Goal: Task Accomplishment & Management: Manage account settings

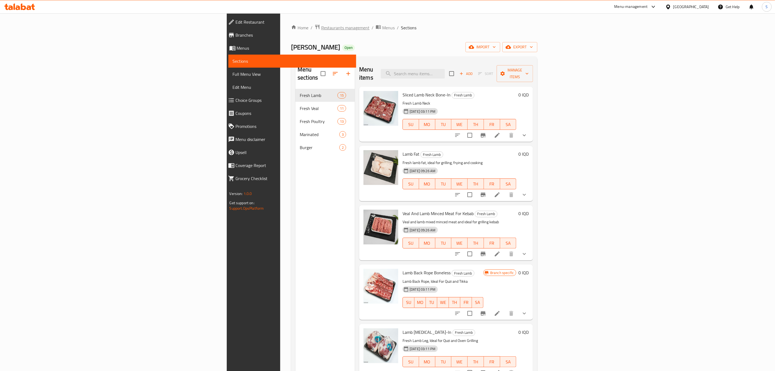
scroll to position [285, 0]
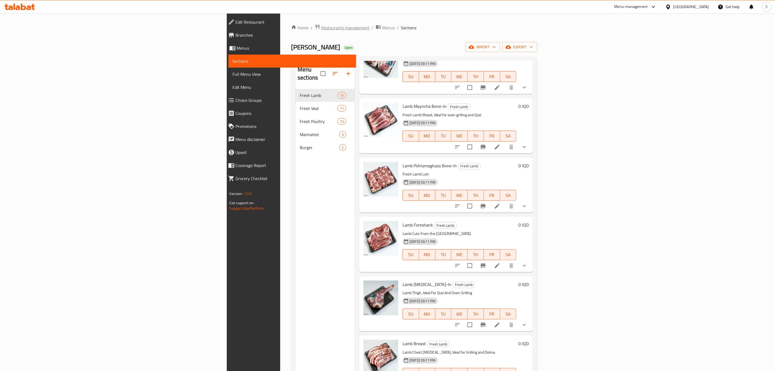
drag, startPoint x: 0, startPoint y: 0, endPoint x: 195, endPoint y: 27, distance: 197.2
click at [321, 27] on span "Restaurants management" at bounding box center [345, 27] width 48 height 7
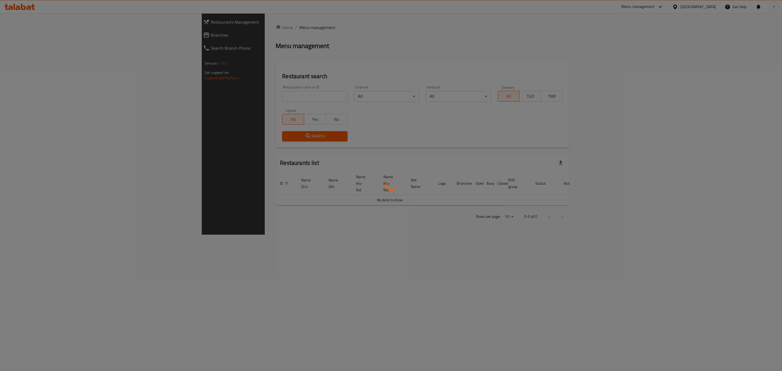
click at [242, 96] on div at bounding box center [391, 185] width 782 height 371
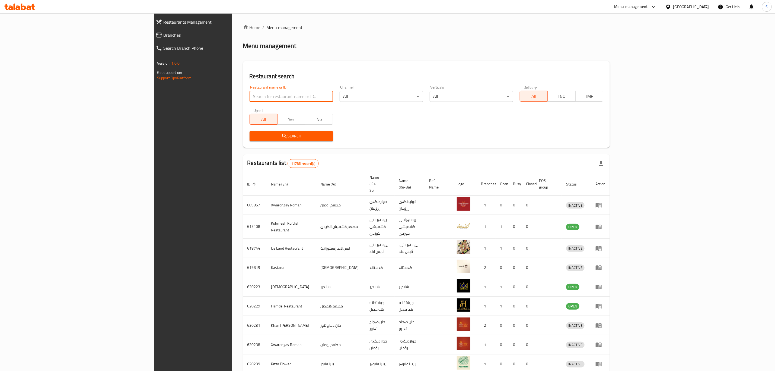
click at [250, 98] on input "search" at bounding box center [292, 96] width 84 height 11
type input "haji rahim"
click at [282, 137] on icon "submit" at bounding box center [284, 136] width 5 height 5
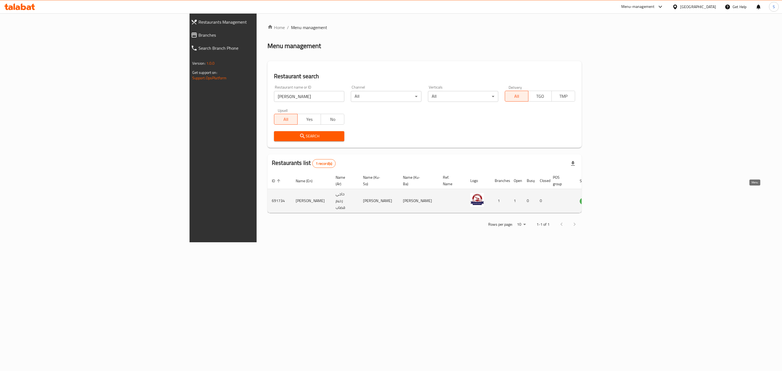
click at [613, 200] on icon "enhanced table" at bounding box center [612, 201] width 2 height 2
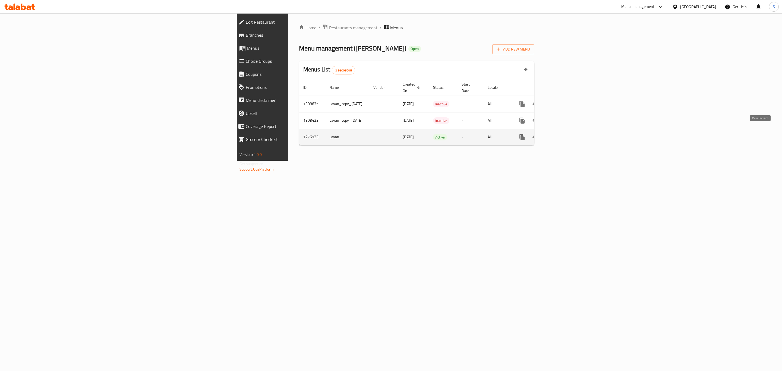
click at [563, 135] on icon "enhanced table" at bounding box center [560, 137] width 5 height 5
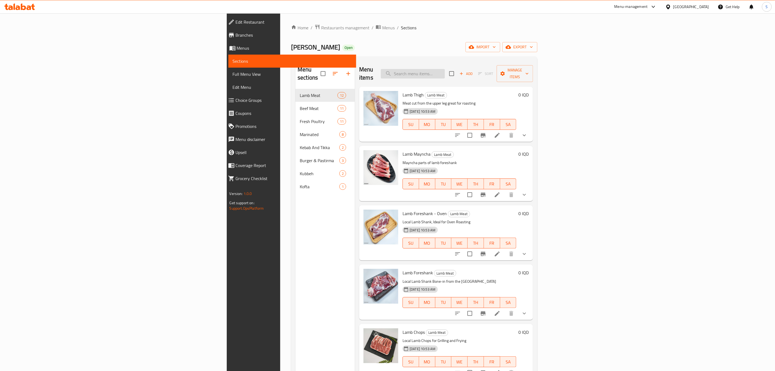
click at [445, 69] on input "search" at bounding box center [413, 73] width 64 height 9
paste input "Marinated Chicken Drumstick Bone-In"
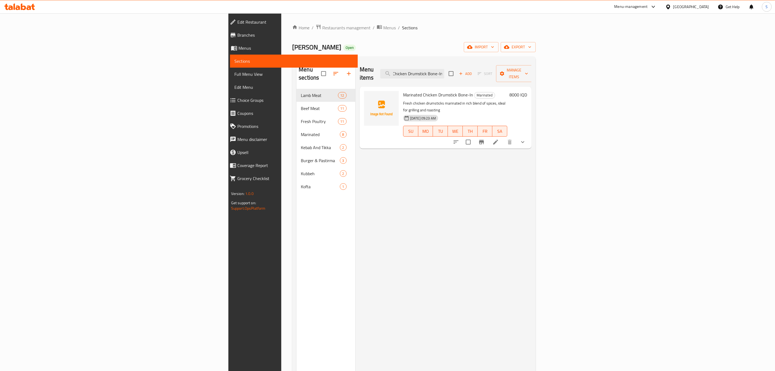
type input "Marinated Chicken Drumstick Bone-In"
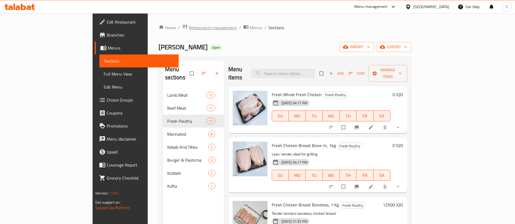
click at [189, 28] on span "Restaurants management" at bounding box center [213, 27] width 48 height 7
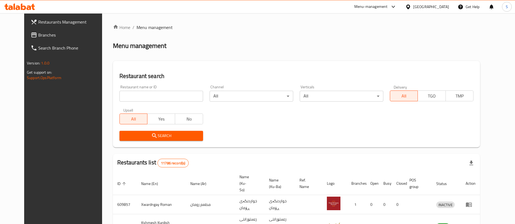
click at [160, 94] on input "search" at bounding box center [161, 96] width 84 height 11
type input "qubadi"
click at [130, 132] on button "Search" at bounding box center [161, 136] width 84 height 10
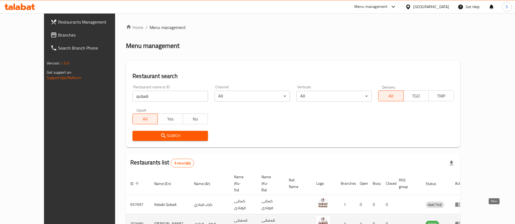
click at [460, 223] on icon "enhanced table" at bounding box center [459, 224] width 2 height 2
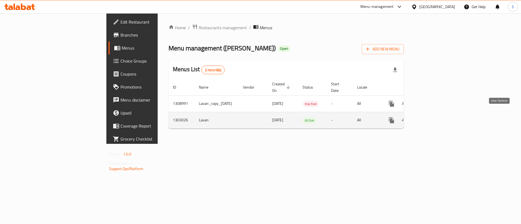
click at [434, 117] on icon "enhanced table" at bounding box center [430, 120] width 7 height 7
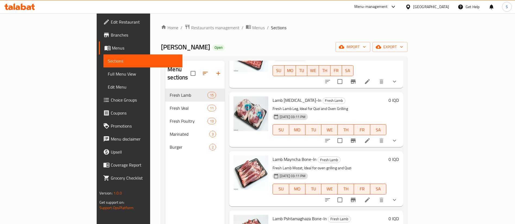
scroll to position [244, 0]
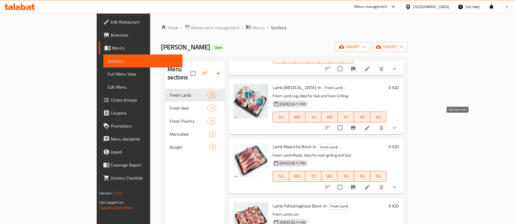
click at [370, 125] on icon at bounding box center [367, 128] width 7 height 7
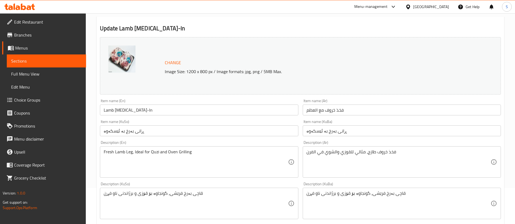
scroll to position [81, 0]
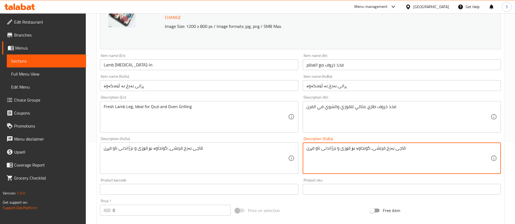
paste textarea "ڕانی فرێشی بەرخ، گونجاوە بۆ قۆزی و برژاندنی ناو فڕن"
type textarea "ڕانی فرێشی بەرخ، گونجاوە بۆ قۆزی و برژاندنی ناو فڕن"
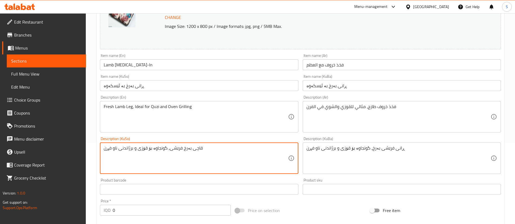
paste textarea "ڕانی فرێشی بەرخ، گونجاوە بۆ قۆزی و برژاندنی ناو فڕن"
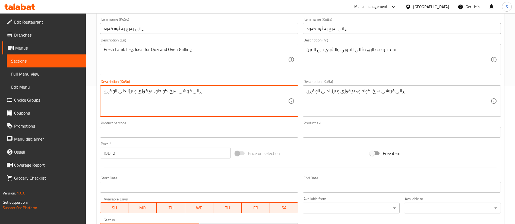
scroll to position [122, 0]
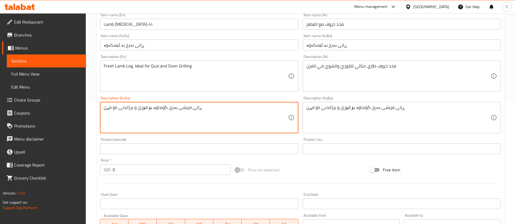
type textarea "ڕانی فرێشی بەرخ، گونجاوە بۆ قۆزی و برژاندنی ناو فڕن"
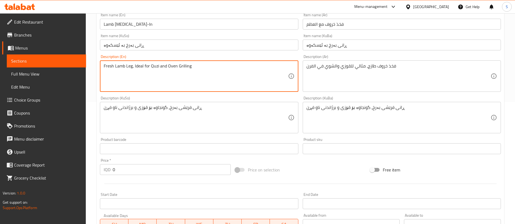
click at [129, 67] on textarea "Fresh Lamb Leg, Ideal for Quzi and Oven Grilling" at bounding box center [196, 76] width 184 height 26
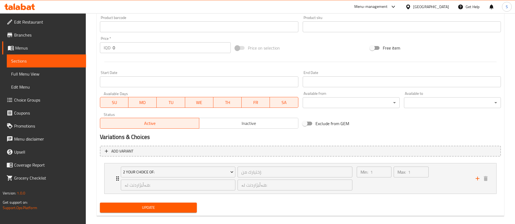
type textarea "Fresh Lamb Thigh, Ideal for Quzi and Oven Grilling"
click at [141, 207] on span "Update" at bounding box center [148, 208] width 88 height 7
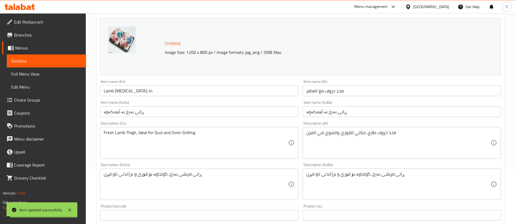
scroll to position [0, 0]
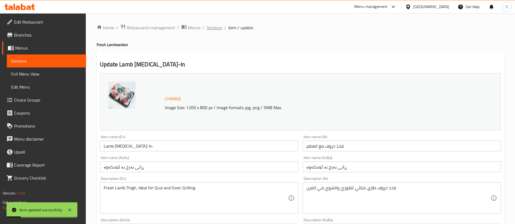
click at [213, 27] on span "Sections" at bounding box center [214, 27] width 15 height 7
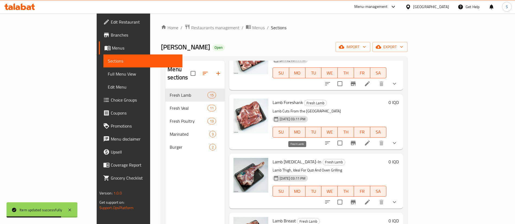
scroll to position [448, 0]
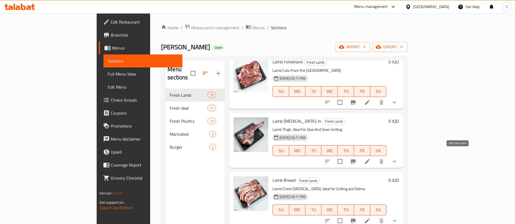
click at [370, 158] on icon at bounding box center [367, 161] width 7 height 7
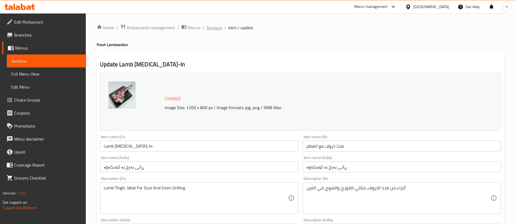
click at [214, 29] on span "Sections" at bounding box center [214, 27] width 15 height 7
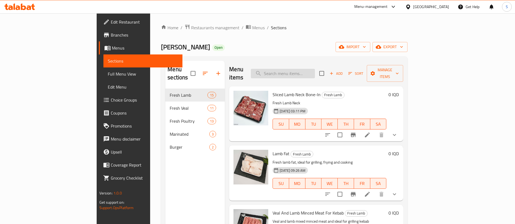
click at [313, 72] on input "search" at bounding box center [283, 73] width 64 height 9
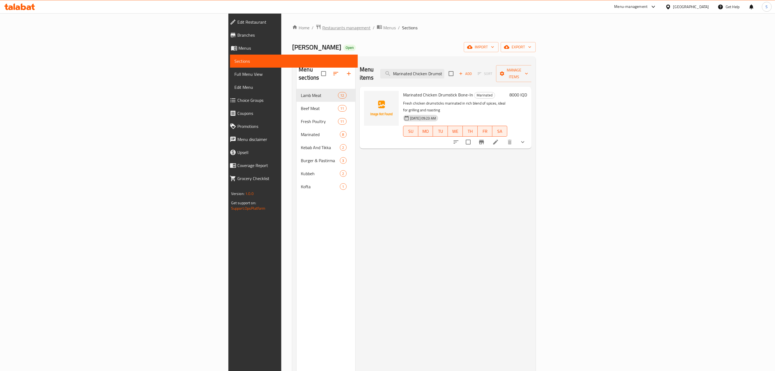
click at [322, 27] on span "Restaurants management" at bounding box center [346, 27] width 48 height 7
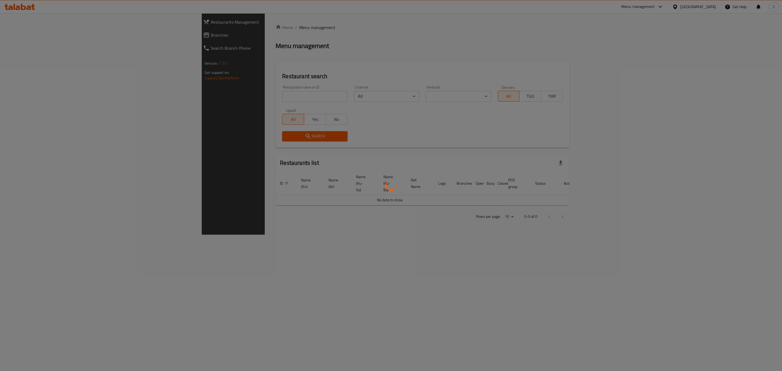
click at [244, 65] on div at bounding box center [391, 185] width 782 height 371
click at [160, 26] on div at bounding box center [391, 185] width 782 height 371
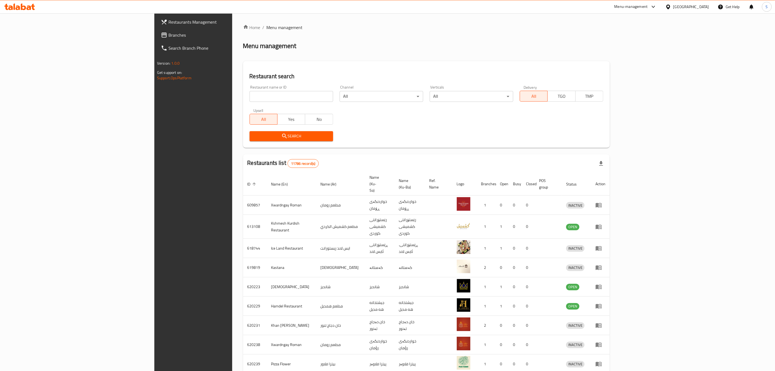
click at [250, 100] on input "search" at bounding box center [292, 96] width 84 height 11
click at [250, 96] on input "search" at bounding box center [292, 96] width 84 height 11
paste input "Kulera Ba Runi Tairawa, Tairawa"
click at [250, 98] on input "Kulera Ba Runi Tairawa, Tairawa" at bounding box center [292, 96] width 84 height 11
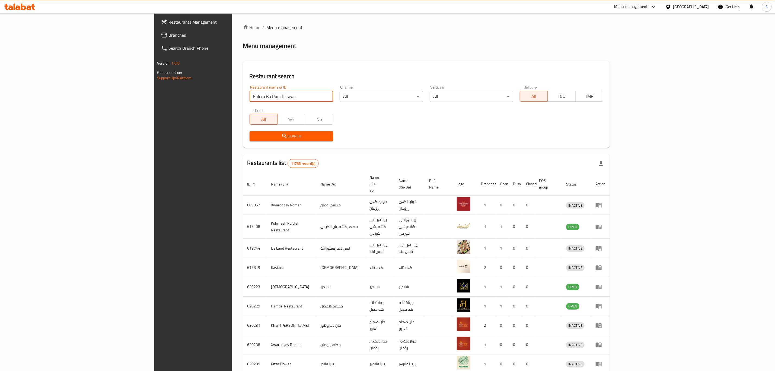
type input "Kulera Ba Runi Tairawa"
click button "Search" at bounding box center [292, 136] width 84 height 10
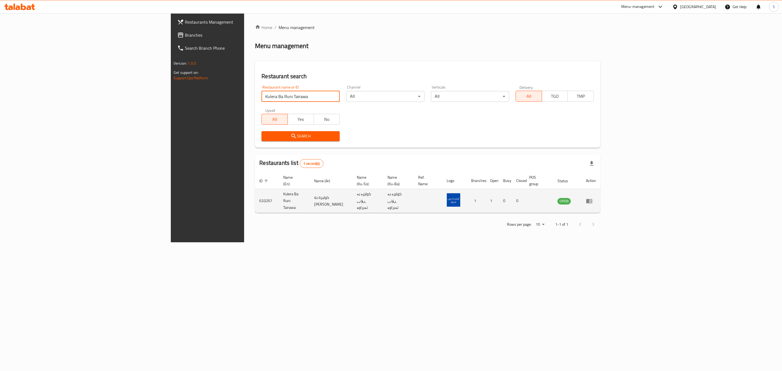
click at [591, 200] on icon "enhanced table" at bounding box center [590, 201] width 2 height 2
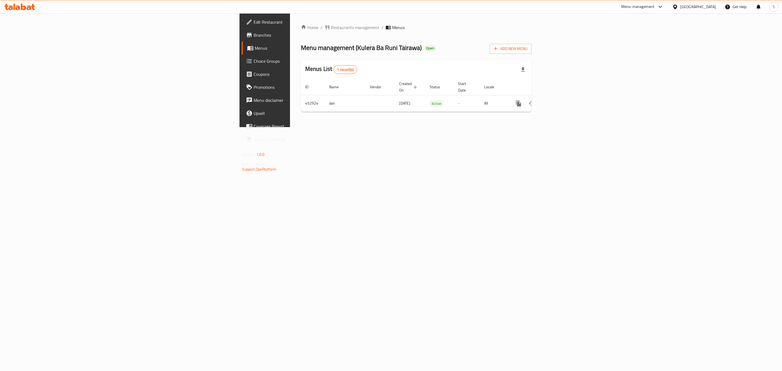
click at [253, 33] on span "Branches" at bounding box center [309, 35] width 112 height 7
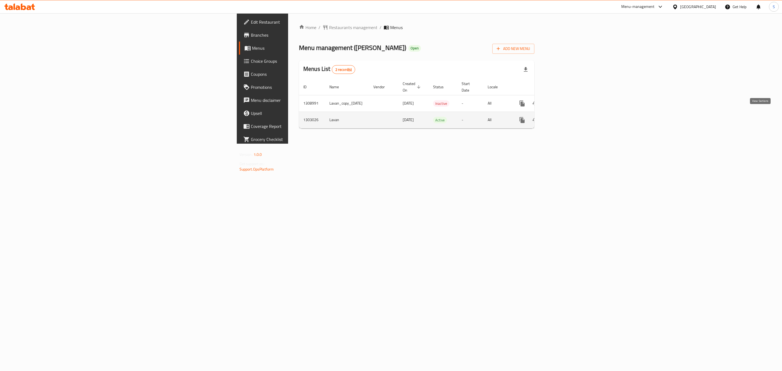
click at [567, 114] on link "enhanced table" at bounding box center [560, 119] width 13 height 13
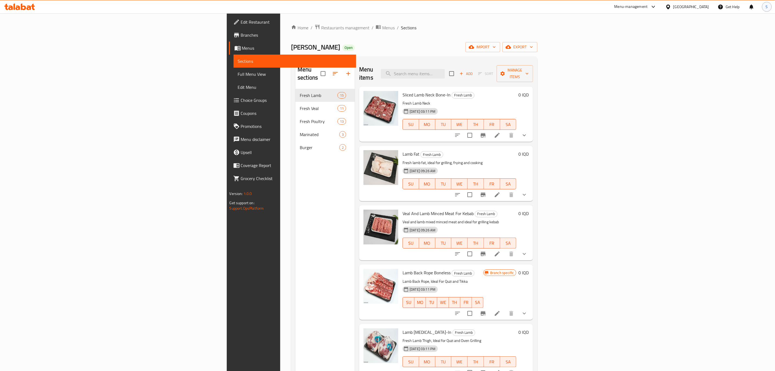
click at [769, 8] on div "S" at bounding box center [767, 7] width 10 height 10
click at [698, 24] on div "English" at bounding box center [731, 24] width 73 height 11
click at [712, 49] on div "العربية" at bounding box center [732, 51] width 64 height 7
type input "العربية"
click at [538, 33] on div "Home / Restaurants management / Menus / Sections Qasabi Qubadi Open import expo…" at bounding box center [414, 230] width 246 height 412
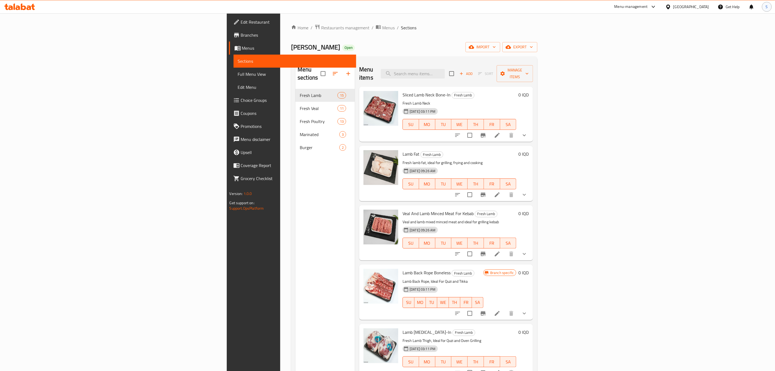
click at [766, 8] on div "S" at bounding box center [767, 7] width 10 height 10
click at [538, 34] on div "Home / Restaurants management / Menus / Sections Qasabi Qubadi Open import expo…" at bounding box center [414, 230] width 246 height 412
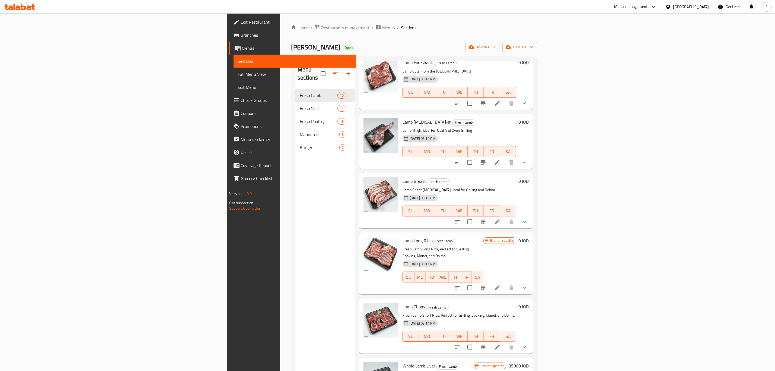
scroll to position [448, 0]
click at [501, 284] on icon at bounding box center [497, 287] width 7 height 7
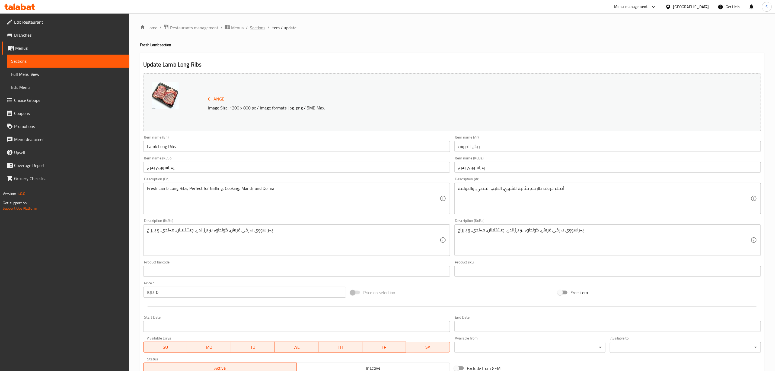
click at [253, 26] on span "Sections" at bounding box center [257, 27] width 15 height 7
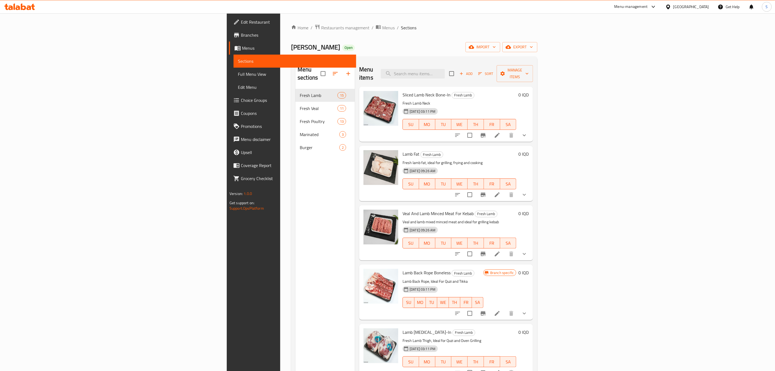
click at [241, 19] on span "Edit Restaurant" at bounding box center [296, 22] width 111 height 7
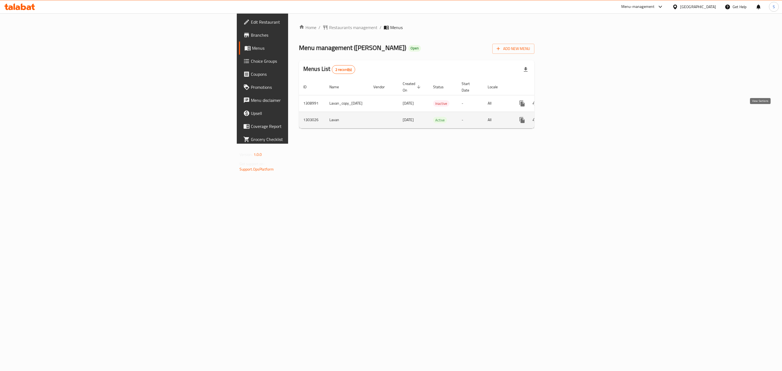
click at [564, 117] on icon "enhanced table" at bounding box center [561, 120] width 7 height 7
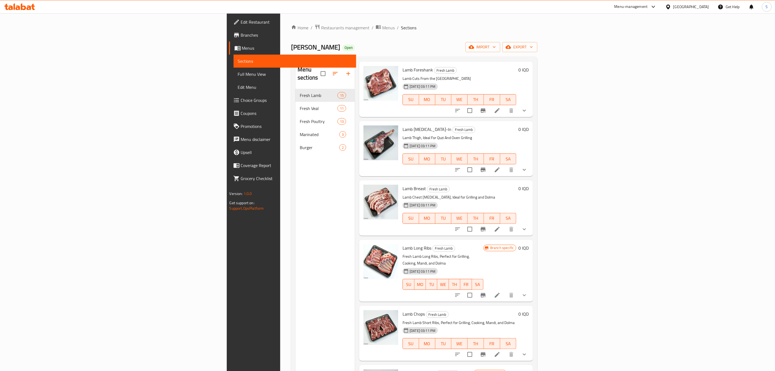
scroll to position [448, 0]
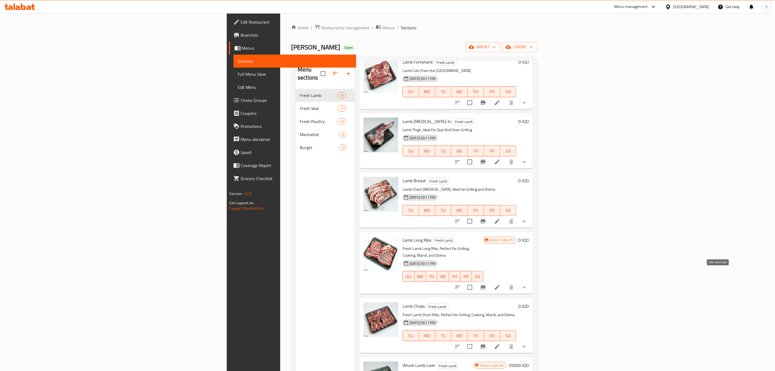
click at [500, 285] on icon at bounding box center [497, 287] width 5 height 5
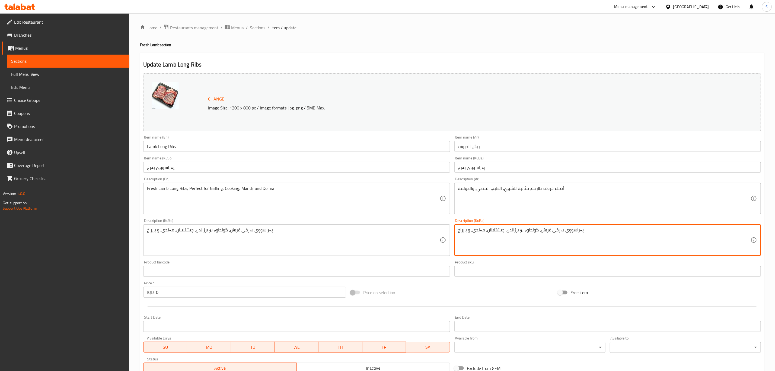
click at [494, 229] on textarea "پەراسووی بەرخی فرێش، گونجاوە بۆ برژاندن، چێشتلێنان، مەندی، و یاپراخ" at bounding box center [604, 240] width 293 height 26
type textarea "پەراسووی بەرخی فرێش، گونجاوە بۆ برژاندن، مەندی، و یاپراخ"
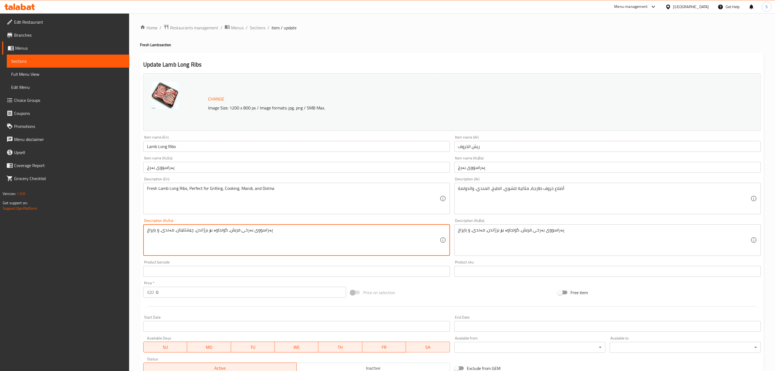
paste textarea
type textarea "پەراسووی بەرخی فرێش، گونجاوە بۆ برژاندن، مەندی، و یاپراخ"
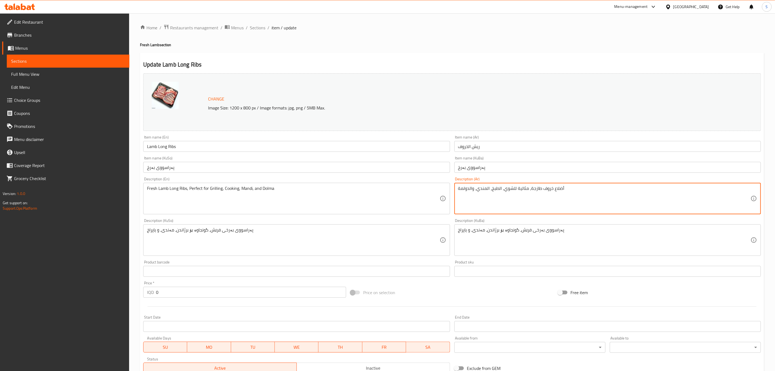
click at [493, 187] on textarea "أضلاع خروف طازجة، مثالية للشوي، الطبخ، المندي، والدولمة" at bounding box center [604, 199] width 293 height 26
type textarea "أضلاع خروف طازجة، مثالية للشوي، [PERSON_NAME]، والدولمة"
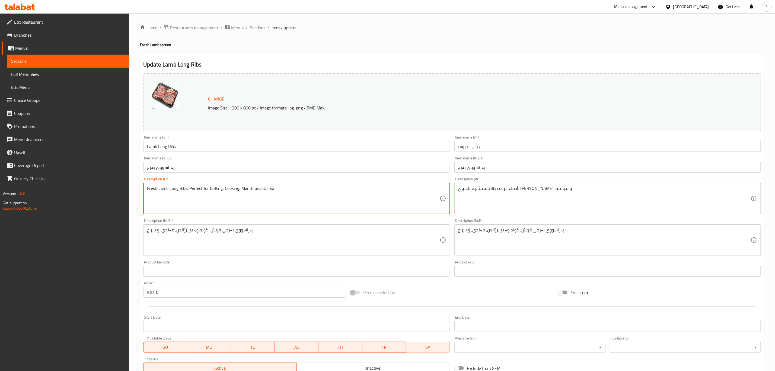
click at [234, 190] on textarea "Fresh Lamb Long Ribs, Perfect for Grilling, Cooking, Mandi, and Dolma" at bounding box center [293, 199] width 293 height 26
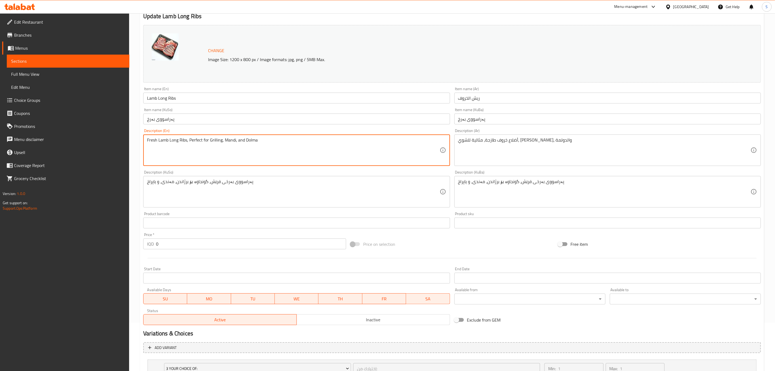
scroll to position [105, 0]
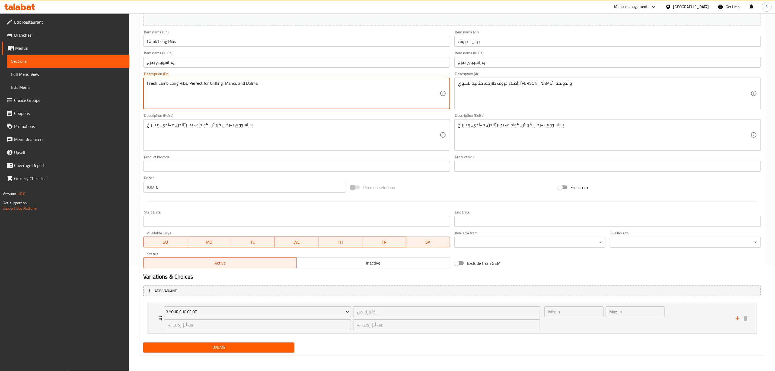
type textarea "Fresh Lamb Long Ribs, Perfect for Grilling, Mandi, and Dolma"
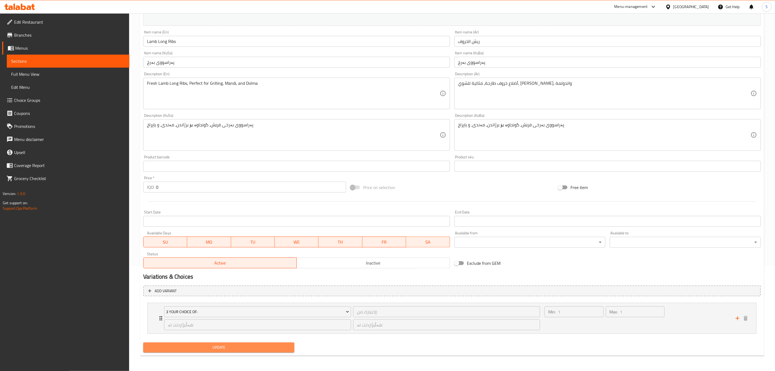
click at [184, 346] on span "Update" at bounding box center [219, 347] width 142 height 7
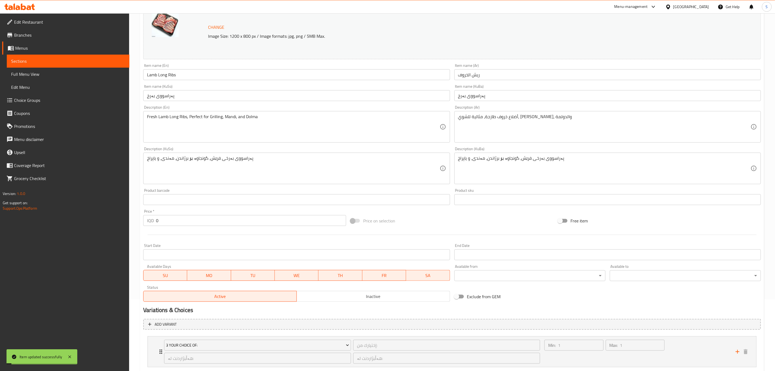
scroll to position [0, 0]
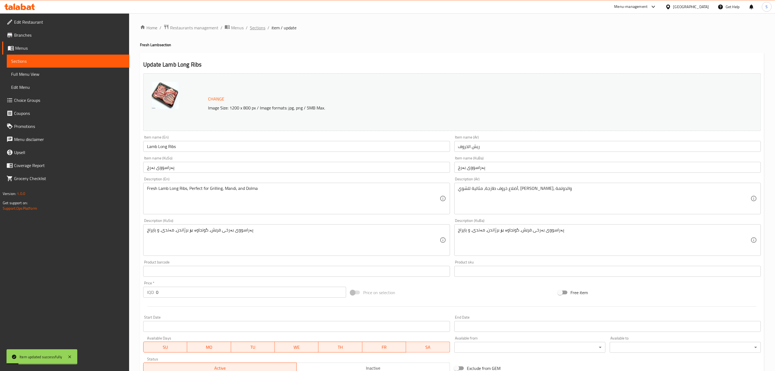
click at [254, 26] on span "Sections" at bounding box center [257, 27] width 15 height 7
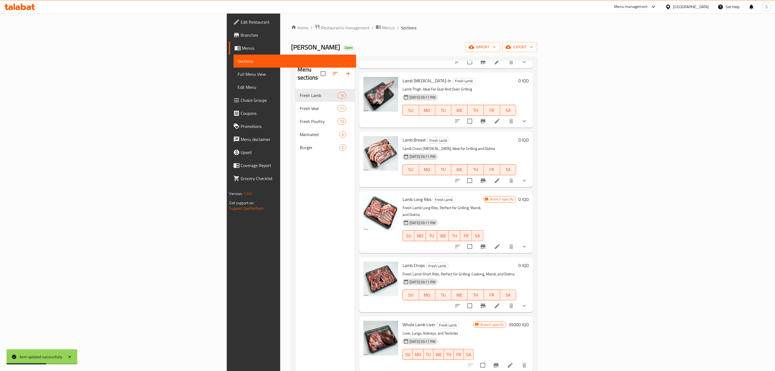
scroll to position [529, 0]
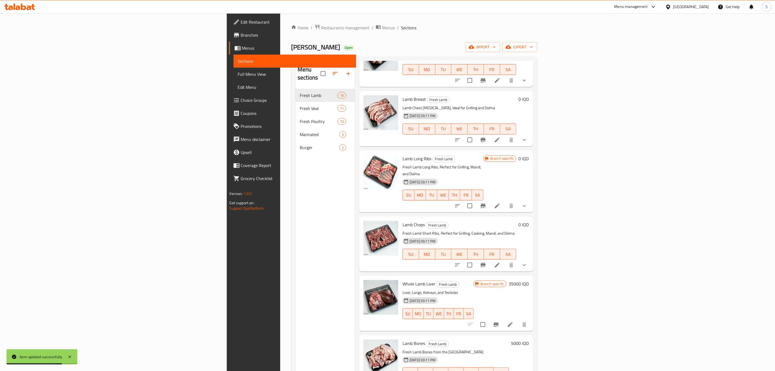
click at [505, 260] on li at bounding box center [497, 265] width 15 height 10
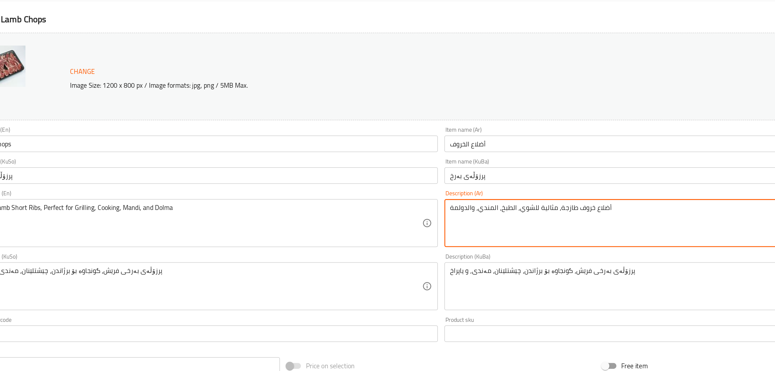
click at [493, 189] on textarea "أضلاع خروف طازجة، مثالية للشوي، الطبخ، المندي، والدولمة" at bounding box center [604, 199] width 293 height 26
type textarea "أضلاع خروف طازجة، مثالية للشوي، [PERSON_NAME]، والدولمة"
click at [477, 149] on input "أضلاع الخروف" at bounding box center [608, 146] width 307 height 11
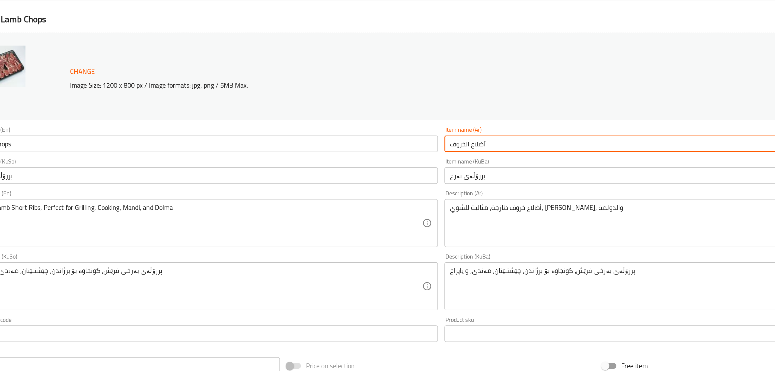
click at [477, 149] on input "أضلاع الخروف" at bounding box center [608, 146] width 307 height 11
click at [468, 146] on input "أضلاع خروف" at bounding box center [608, 146] width 307 height 11
click at [476, 148] on input "أضلاع خروف" at bounding box center [608, 146] width 307 height 11
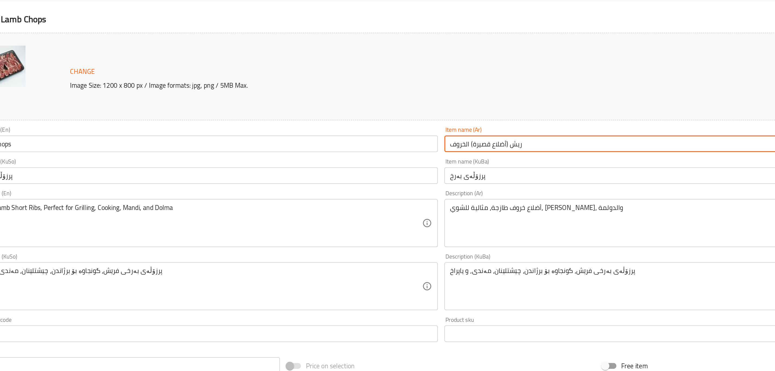
type input "ريش (أضلاع قصيرة) الخروف"
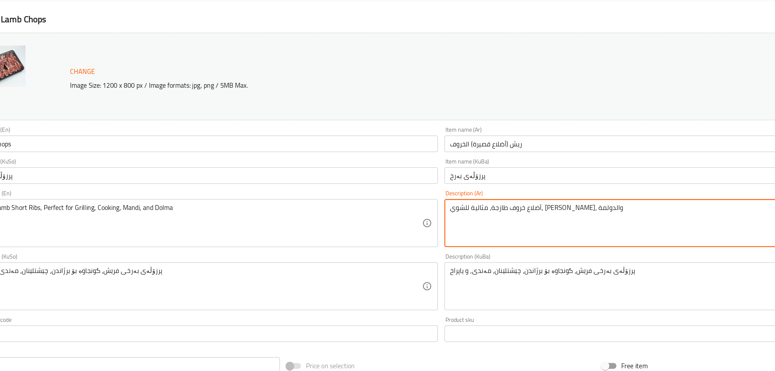
click at [543, 190] on textarea "أضلاع خروف طازجة، مثالية للشوي، [PERSON_NAME]، والدولمة" at bounding box center [604, 199] width 293 height 26
type textarea "أضلاع خروف طازجة، مثالية للشوي، [PERSON_NAME]، والدولمة"
click at [492, 147] on input "ريش (أضلاع قصيرة) الخروف" at bounding box center [608, 146] width 307 height 11
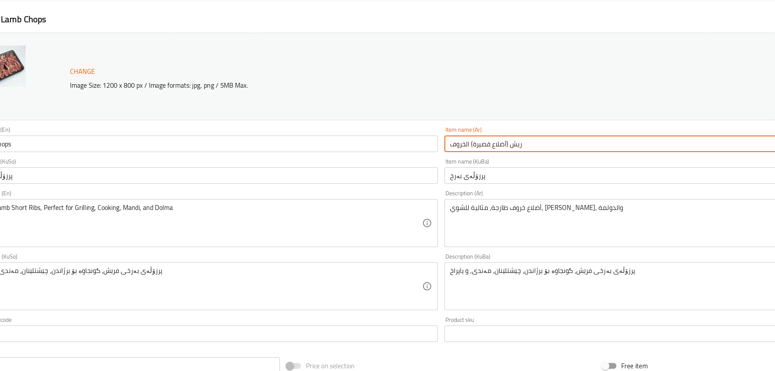
click at [492, 147] on input "ريش (أضلاع قصيرة) الخروف" at bounding box center [608, 146] width 307 height 11
type input "ريش (ضلوع قصيرة) الخروف"
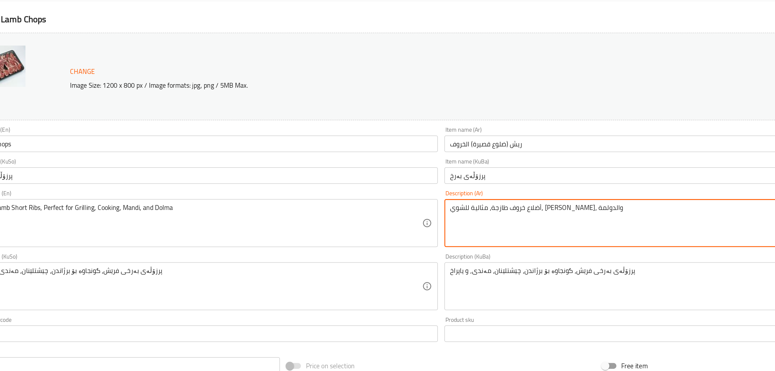
click at [544, 188] on textarea "أضلاع خروف طازجة، مثالية للشوي، [PERSON_NAME]، والدولمة" at bounding box center [604, 199] width 293 height 26
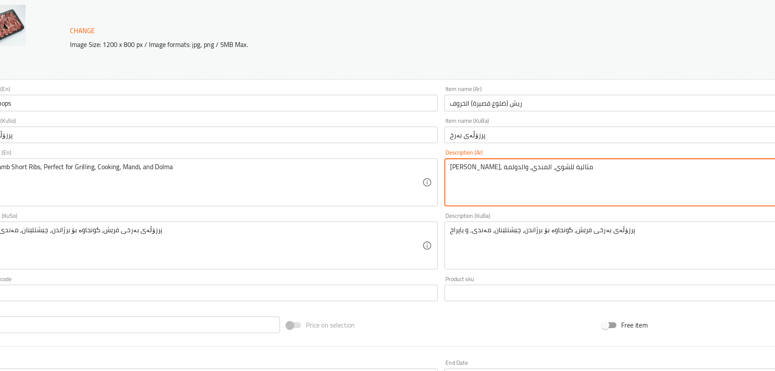
type textarea "[PERSON_NAME]، مثالية للشوي، المندي، والدولمة"
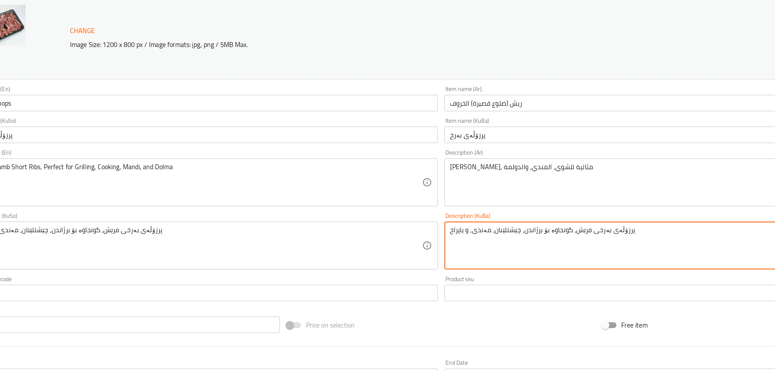
click at [542, 229] on textarea "پرزۆڵەی بەرخی فرێش، گونجاوە بۆ برژاندن، چێشتلێنان، مەندی، و یاپراخ" at bounding box center [604, 240] width 293 height 26
click at [548, 230] on textarea "پرزۆڵەی بەرخی ، گونجاوە بۆ برژاندن، چێشتلێنان، مەندی، و یاپراخ" at bounding box center [604, 240] width 293 height 26
paste textarea "فرێش"
click at [497, 231] on textarea "پرزۆڵەی فرێشى بەرخ، گونجاوە بۆ برژاندن، چێشتلێنان، مەندی، و یاپراخ" at bounding box center [604, 240] width 293 height 26
type textarea "پرزۆڵەی فرێشى بەرخ، گونجاوە بۆ برژاندن، مەندی، و یاپراخ"
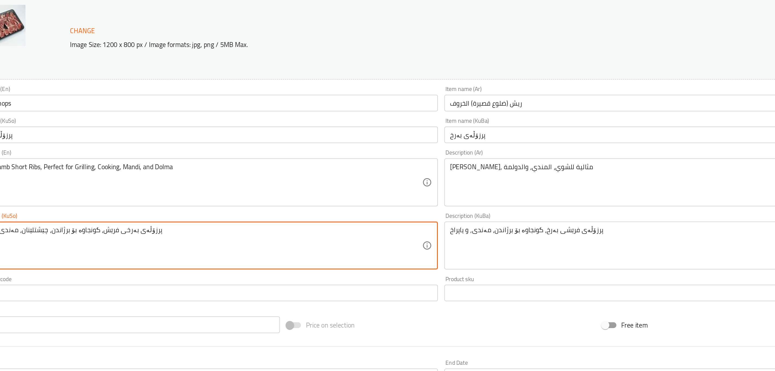
paste textarea "فرێشى بەرخ، گونجاوە بۆ برژاند"
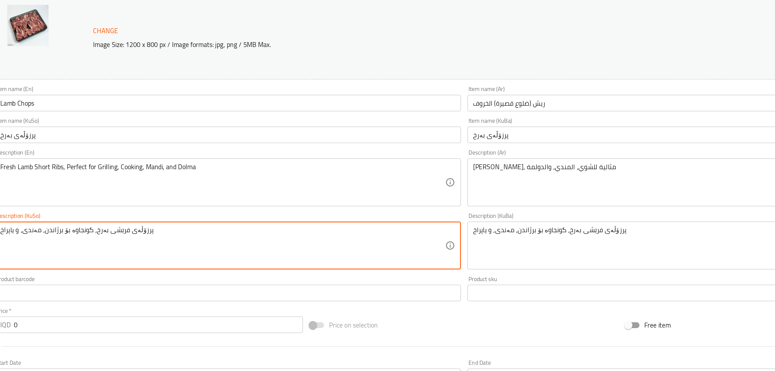
type textarea "پرزۆڵەی فرێشى بەرخ، گونجاوە بۆ برژاندن، مەندی، و یاپراخ"
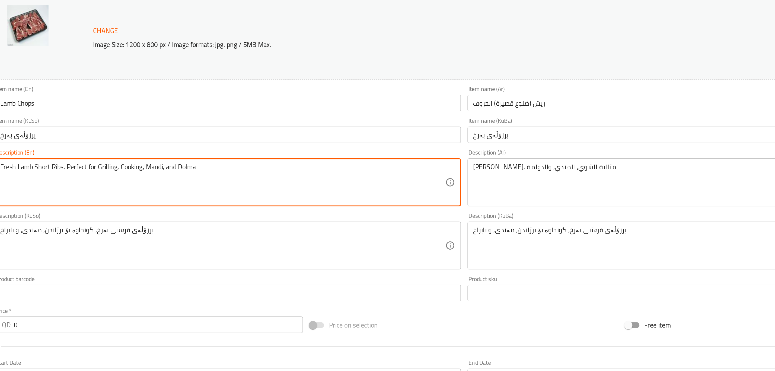
click at [236, 190] on textarea "Fresh Lamb Short Ribs, Perfect for Grilling, Cooking, Mandi, and Dolma" at bounding box center [293, 199] width 293 height 26
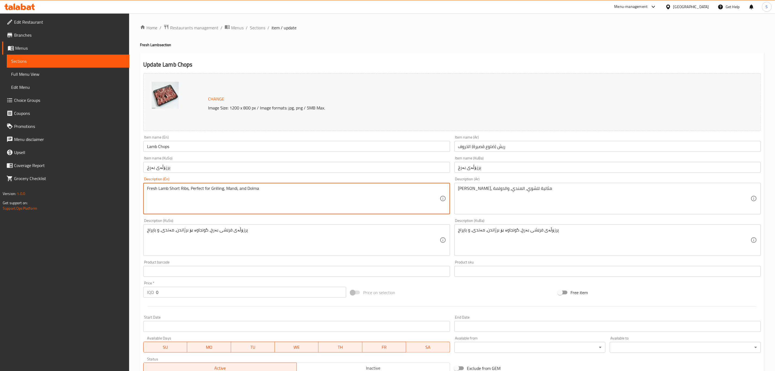
scroll to position [105, 0]
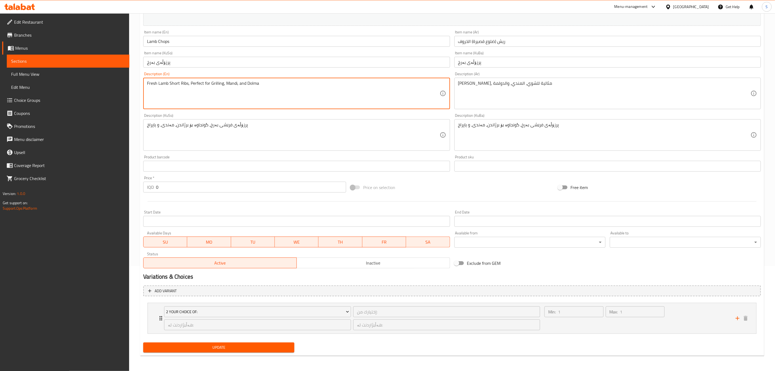
type textarea "Fresh Lamb Short Ribs, Perfect for Grilling, Mandi, and Dolma"
click at [214, 348] on span "Update" at bounding box center [219, 347] width 142 height 7
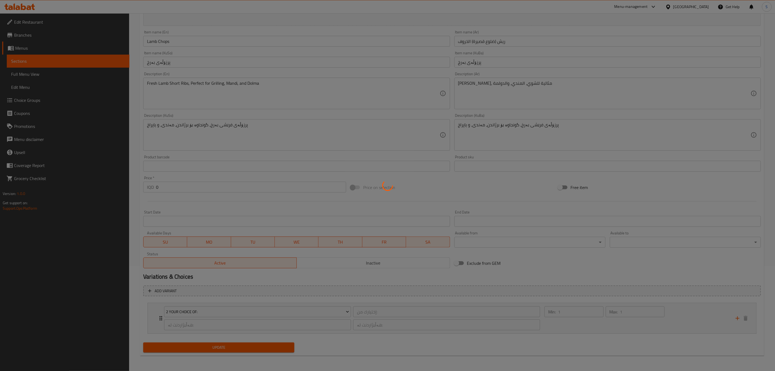
scroll to position [0, 0]
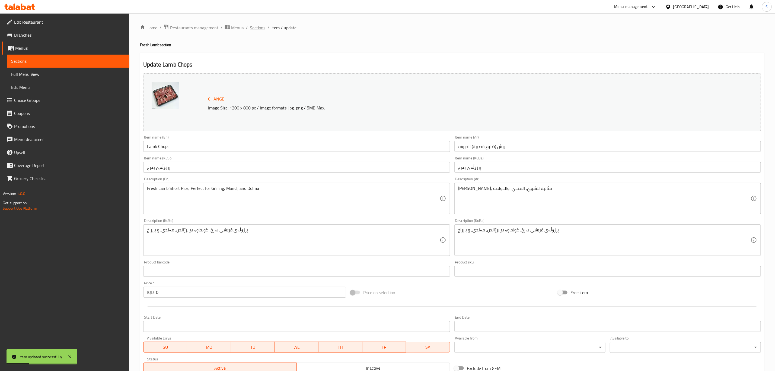
click at [261, 28] on span "Sections" at bounding box center [257, 27] width 15 height 7
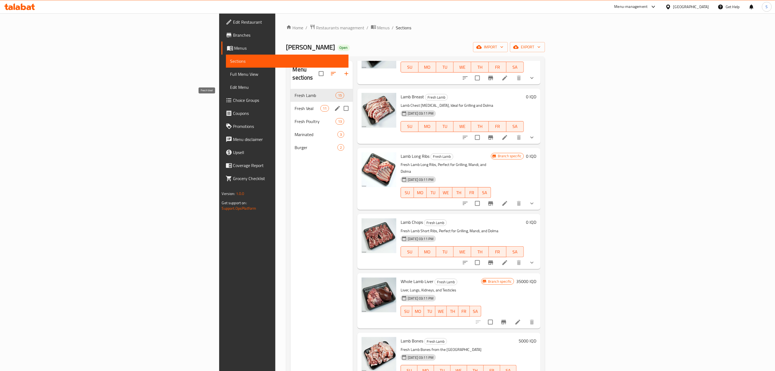
click at [295, 105] on span "Fresh Veal" at bounding box center [308, 108] width 26 height 7
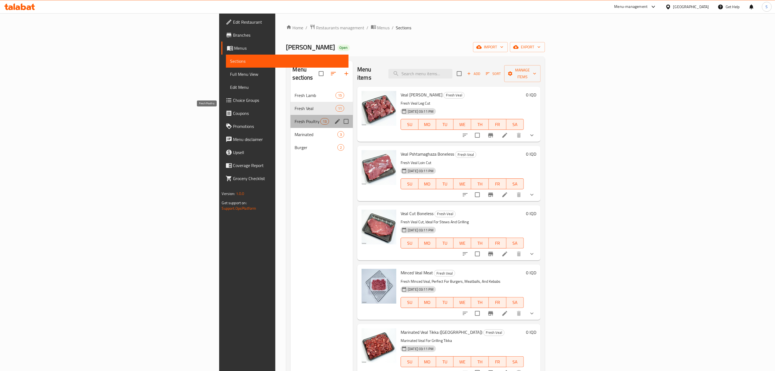
click at [295, 118] on span "Fresh Poultry" at bounding box center [308, 121] width 26 height 7
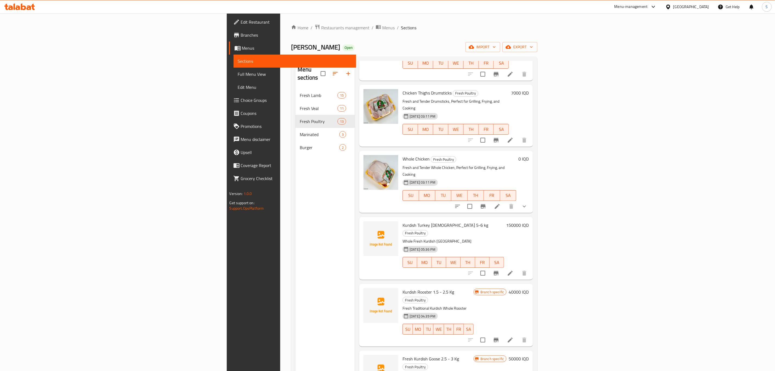
scroll to position [407, 0]
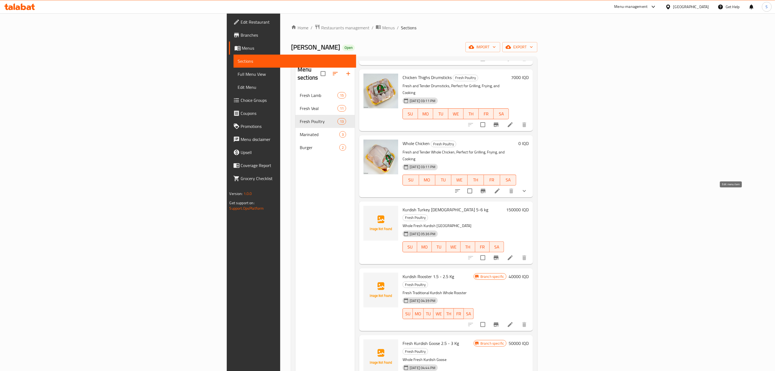
click at [514, 254] on icon at bounding box center [510, 257] width 7 height 7
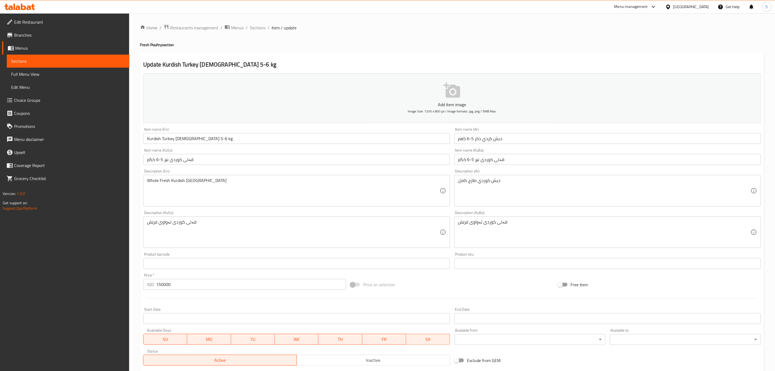
click at [487, 141] on input "حبش كردي ذكر 5-6 كغم" at bounding box center [608, 138] width 307 height 11
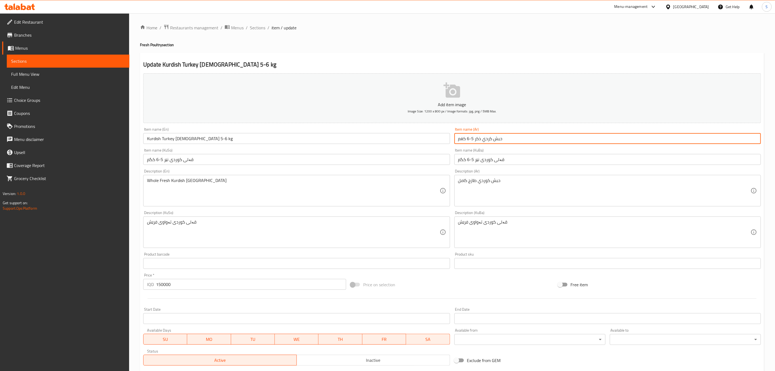
click at [489, 139] on input "حبش كردي ذكر 5-6 كغم" at bounding box center [608, 138] width 307 height 11
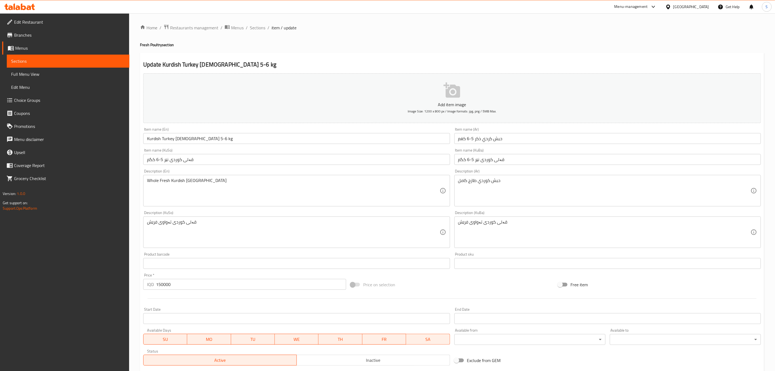
click at [490, 138] on input "حبش كردي ذكر 5-6 كغم" at bounding box center [608, 138] width 307 height 11
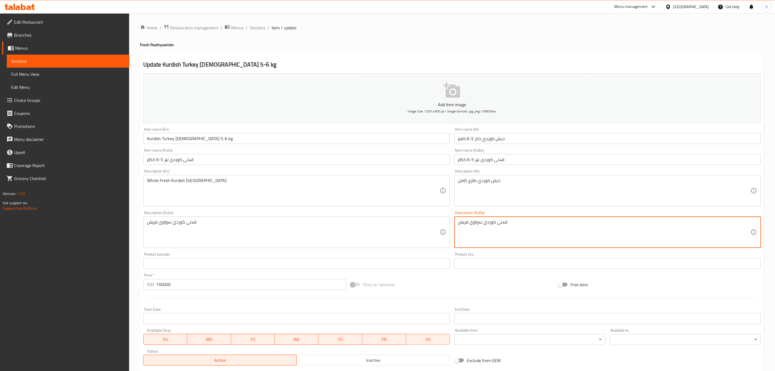
click at [482, 225] on textarea "قەلی کوردی تەواوی فرێش" at bounding box center [604, 232] width 293 height 26
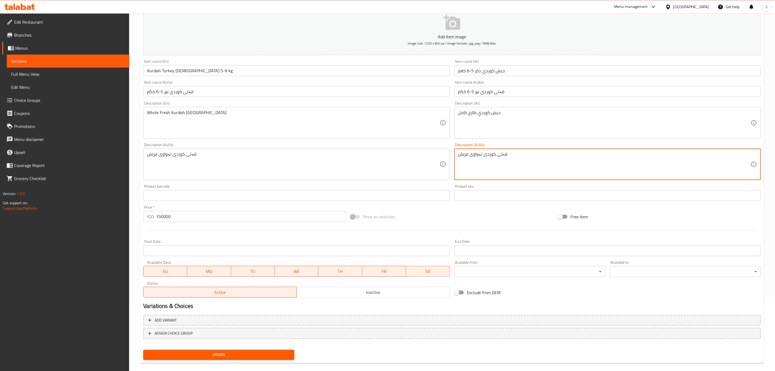
scroll to position [74, 0]
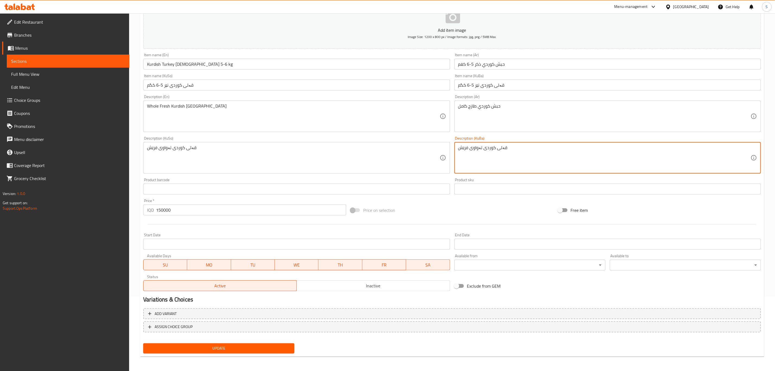
click at [476, 64] on input "حبش كوردي ذكر 5-6 كغم" at bounding box center [608, 64] width 307 height 11
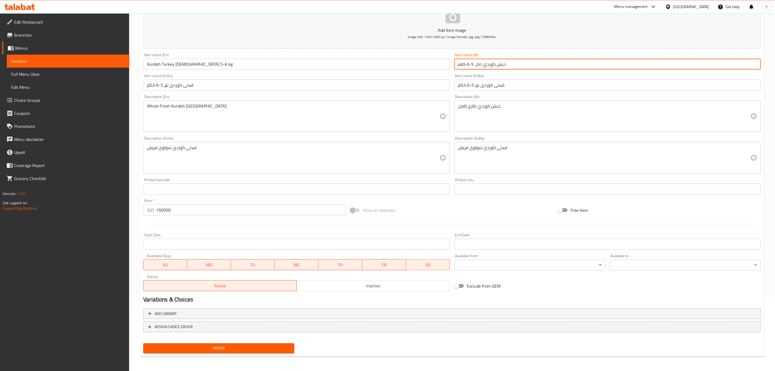
click at [466, 63] on input "حبش كوردي ذكر، 5-6 كغم" at bounding box center [608, 64] width 307 height 11
type input "حبش كوردي ذكر، 5-6كغم"
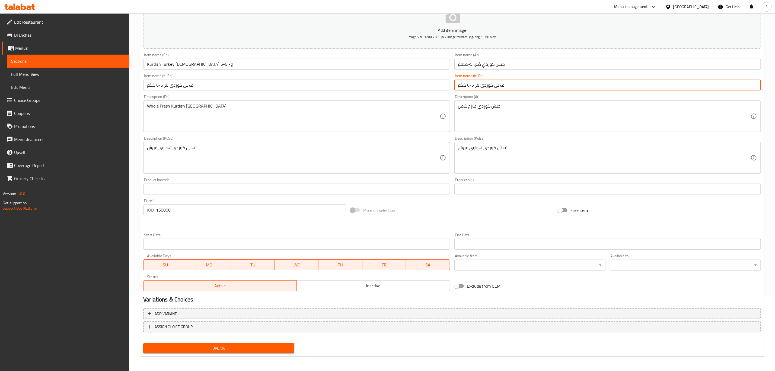
click at [476, 83] on input "قەلی کوردی نێر 5-6 کگم" at bounding box center [608, 85] width 307 height 11
click at [496, 88] on input "قەلی کوردی نێر 5-6 کگم" at bounding box center [608, 85] width 307 height 11
paste input "، ٥-٦"
type input "قەلی کوردی نێر، ٥-٦ کگم"
click at [431, 86] on input "قەلی کوردی نێر 5-6 کگم" at bounding box center [296, 85] width 307 height 11
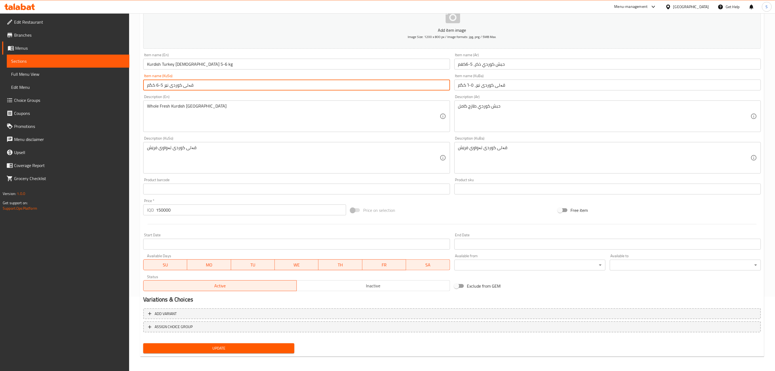
paste input "، ٥-٦"
type input "قەلی کوردی نێر، ٥-٦ کگم"
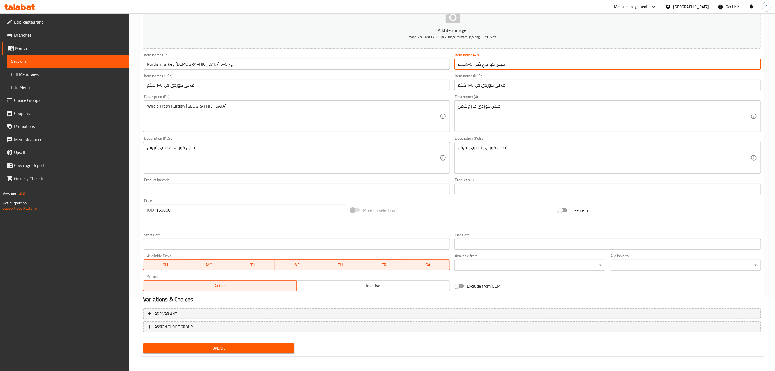
click at [466, 63] on input "حبش كوردي ذكر، 5-6كغم" at bounding box center [608, 64] width 307 height 11
click at [468, 63] on input "حبش كوردي ذكر، 5-6كغم" at bounding box center [608, 64] width 307 height 11
type input "حبش كوردي ذكر، 5-6 كغم"
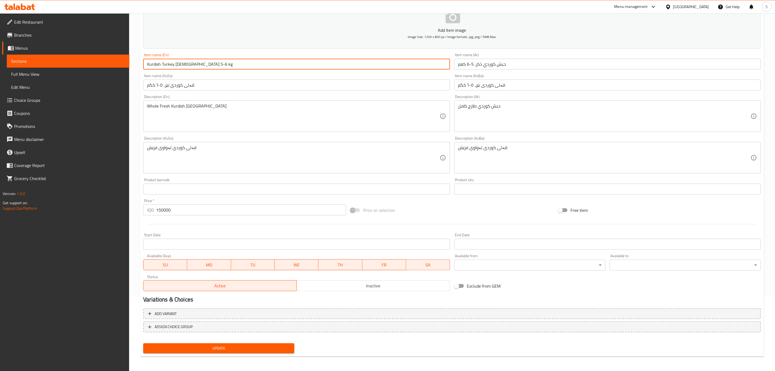
click at [183, 63] on input "Kurdish Turkey [DEMOGRAPHIC_DATA] 5-6 kg" at bounding box center [296, 64] width 307 height 11
type input "Kurdish Turkey [DEMOGRAPHIC_DATA], 5-6 kg"
click at [509, 87] on input "قەلی کوردی نێر، ٥-٦ کگم" at bounding box center [608, 85] width 307 height 11
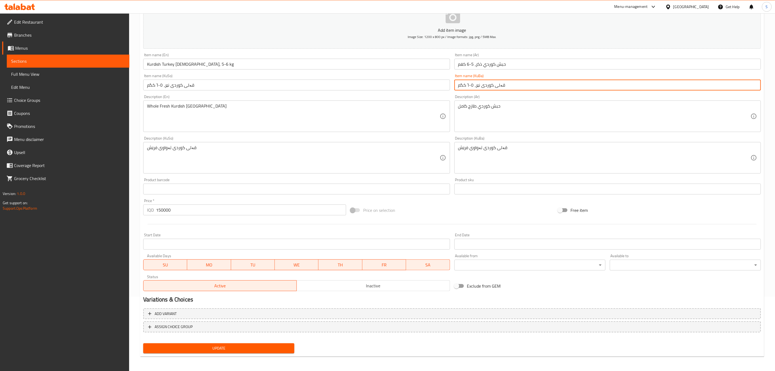
click at [411, 90] on input "قەلی کوردی نێر، ٥-٦ کگم" at bounding box center [296, 85] width 307 height 11
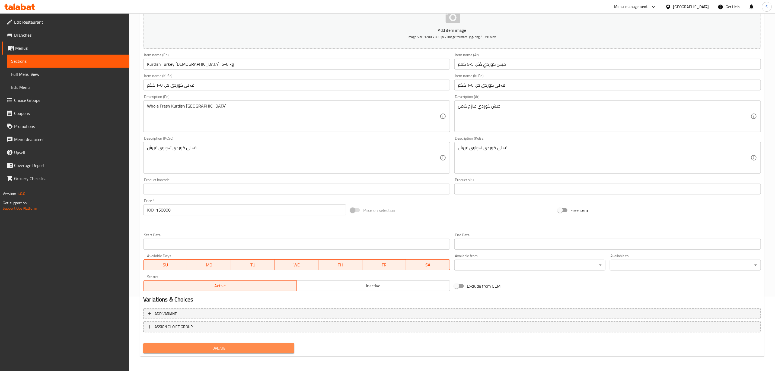
click at [236, 343] on button "Update" at bounding box center [218, 348] width 151 height 10
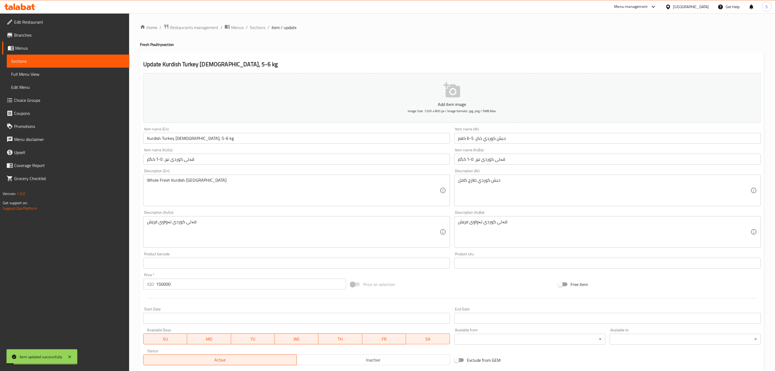
scroll to position [0, 0]
drag, startPoint x: 257, startPoint y: 27, endPoint x: 271, endPoint y: 39, distance: 18.6
click at [257, 27] on span "Sections" at bounding box center [257, 27] width 15 height 7
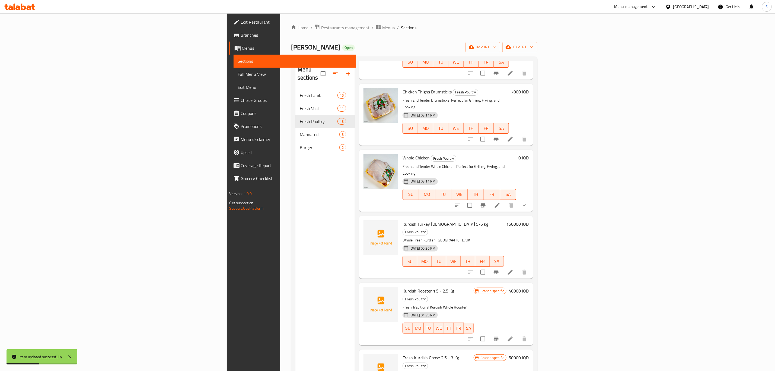
scroll to position [407, 0]
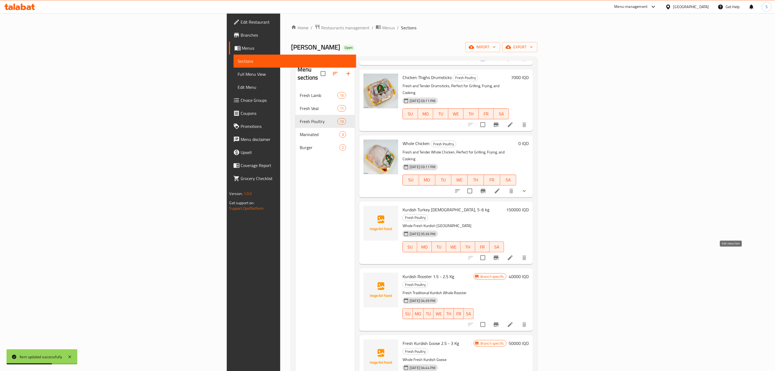
click at [514, 321] on icon at bounding box center [510, 324] width 7 height 7
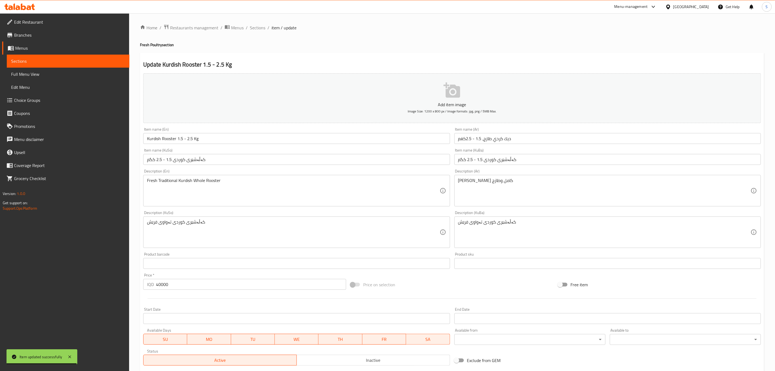
click at [501, 139] on input "ديك كردي طازج، 1.5 - 2.5كغم" at bounding box center [608, 138] width 307 height 11
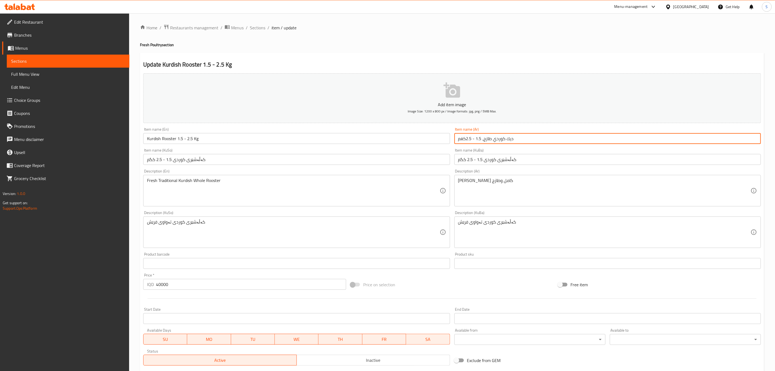
click at [483, 140] on input "ديك كوردي طازج، 1.5 - 2.5كغم" at bounding box center [608, 138] width 307 height 11
click at [464, 140] on input "ديك كوردي طازج، 1.5 - 2.5كغم" at bounding box center [608, 138] width 307 height 11
click at [468, 138] on input "ديك كوردي طازج، 1.5 - 2.5كغم" at bounding box center [608, 138] width 307 height 11
click at [465, 138] on input "ديك كوردي طازج، 1.5 - 2.5كغم" at bounding box center [608, 138] width 307 height 11
click at [471, 139] on input "ديك كوردي طازج، 1.5 - 2.5كغم" at bounding box center [608, 138] width 307 height 11
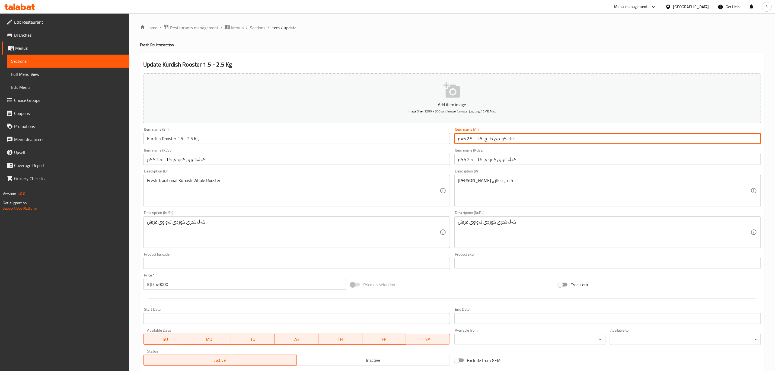
type input "ديك كوردي طازج، 1.5 - 2.5 كغم"
click at [177, 135] on input "Kurdish Rooster 1.5 - 2.5 Kg" at bounding box center [296, 138] width 307 height 11
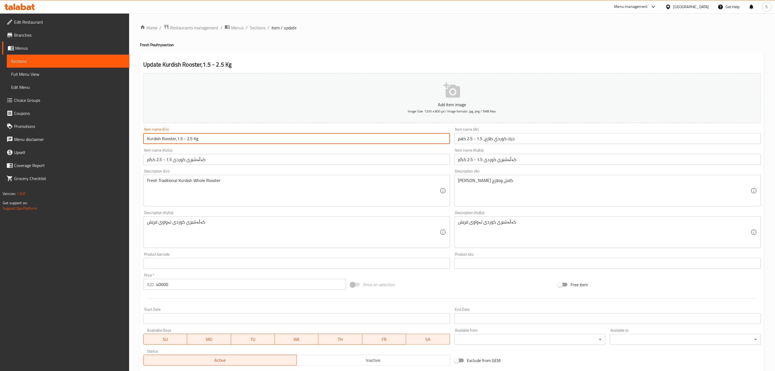
click at [196, 142] on input "Kurdish Rooster,1.5 - 2.5 Kg" at bounding box center [296, 138] width 307 height 11
type input "Kurdish Rooster,1.5 - 2.5 kg"
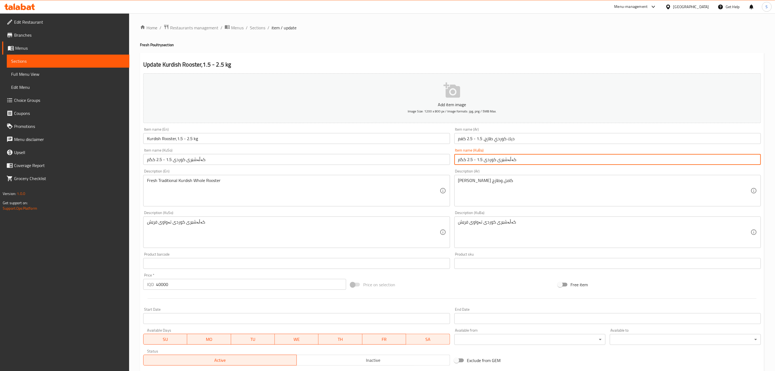
click at [485, 161] on input "کەڵەشێری کوردی 1.5 - 2.5 کگم" at bounding box center [608, 159] width 307 height 11
type input "کەڵەشێری کوردی، 1.5 - 2.5 کگم"
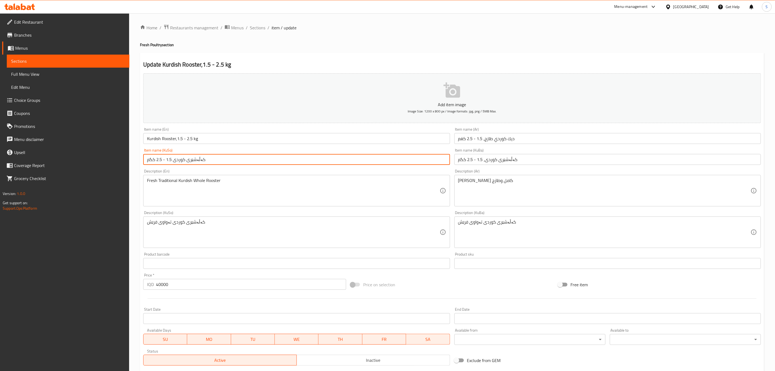
click at [438, 161] on input "کەڵەشێری کوردی 1.5 - 2.5 کگم" at bounding box center [296, 159] width 307 height 11
paste input "،"
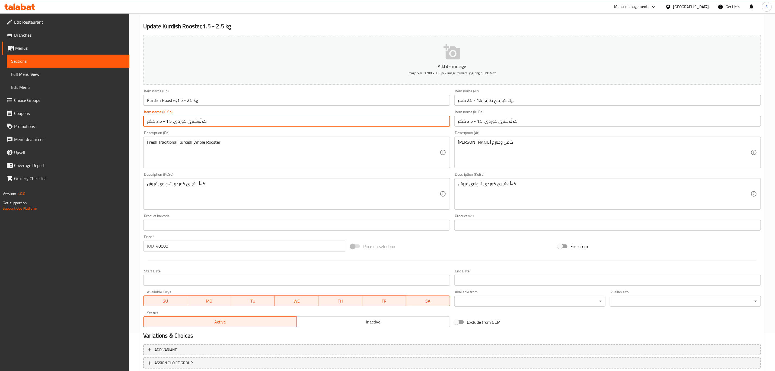
scroll to position [74, 0]
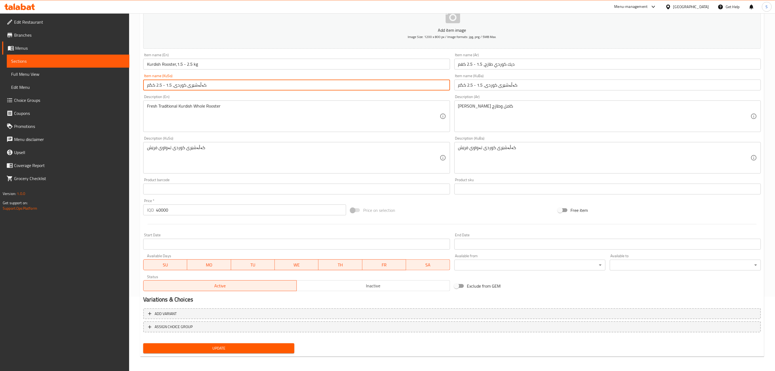
type input "کەڵەشێری کوردی، 1.5 - 2.5 کگم"
click at [250, 348] on span "Update" at bounding box center [219, 348] width 142 height 7
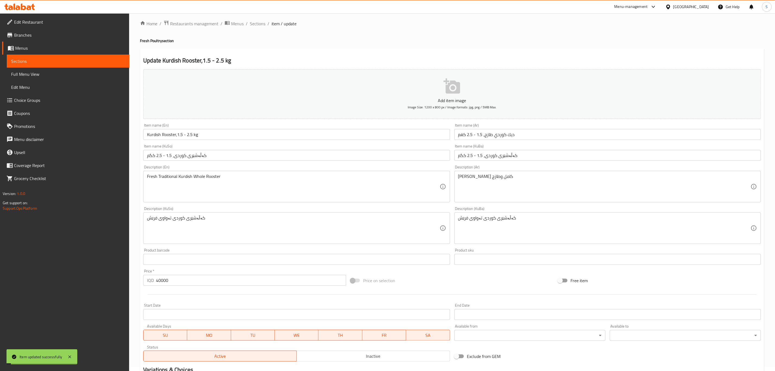
scroll to position [0, 0]
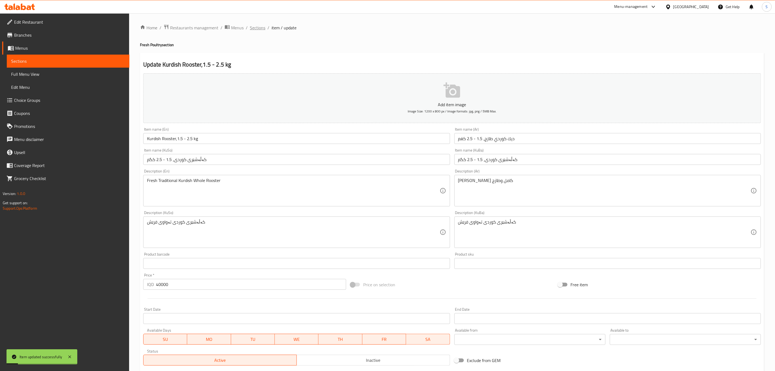
click at [256, 28] on span "Sections" at bounding box center [257, 27] width 15 height 7
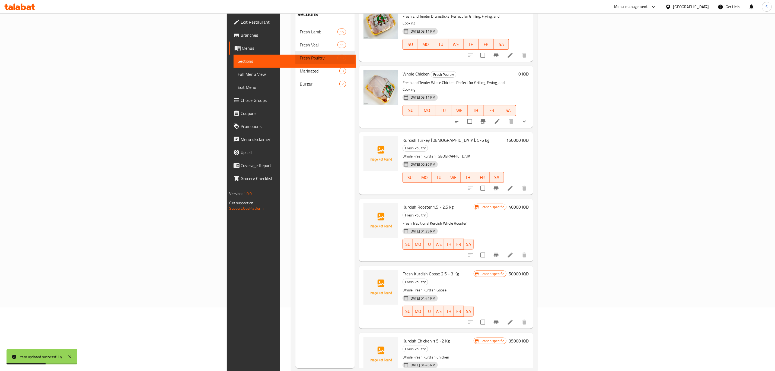
scroll to position [76, 0]
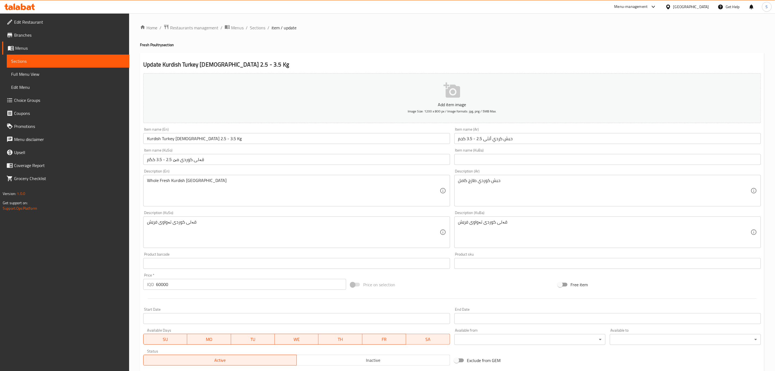
click at [170, 162] on input "قەلی کوردی مێ 2.5 - 3.5 کگم" at bounding box center [296, 159] width 307 height 11
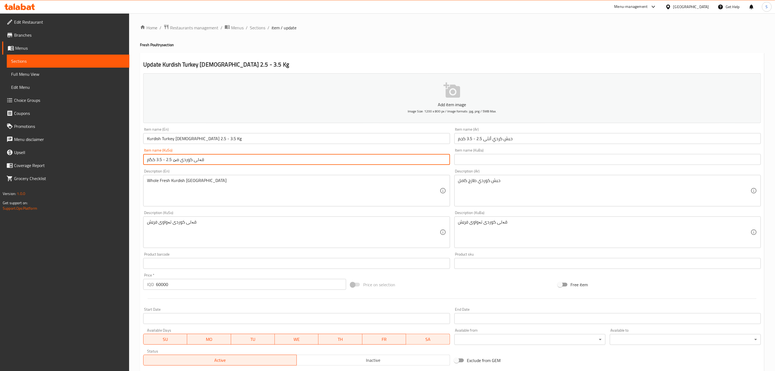
click at [488, 156] on input "text" at bounding box center [608, 159] width 307 height 11
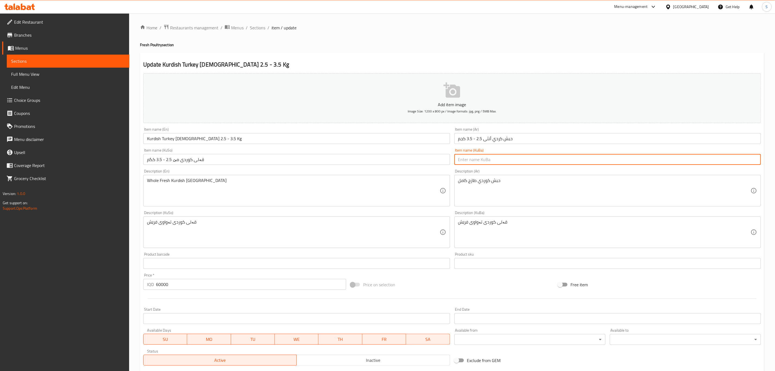
paste input "قەلی کوردی مێ 2.5 - 3.5 کگم"
click at [485, 162] on input "قەلی کوردی مێ 2.5 - 3.5 کگم" at bounding box center [608, 159] width 307 height 11
type input "قەلی کوردی مێ، 2.5 - 3.5 کگم"
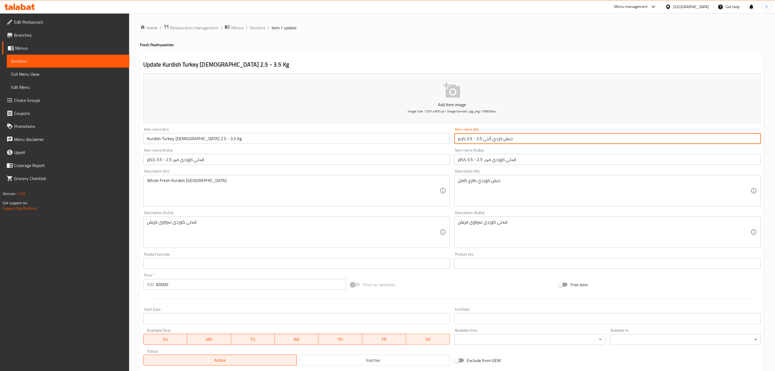
drag, startPoint x: 462, startPoint y: 139, endPoint x: 463, endPoint y: 144, distance: 4.5
click at [463, 144] on input "حبش كردي أنثى 2.5 - 3.5 كجم" at bounding box center [608, 138] width 307 height 11
type input "حبش كردي أنثى 2.5 - 3.5 كغم"
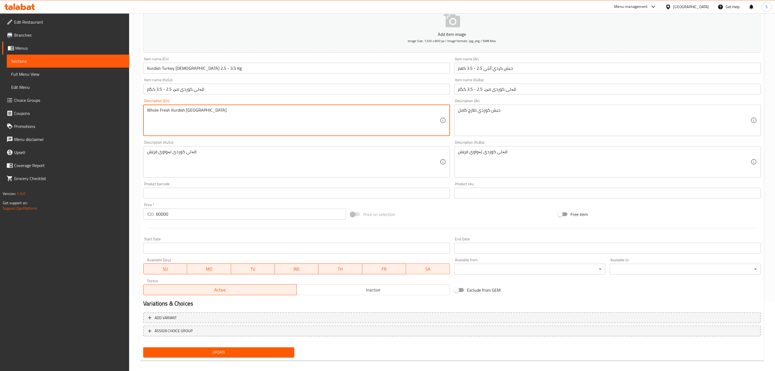
scroll to position [74, 0]
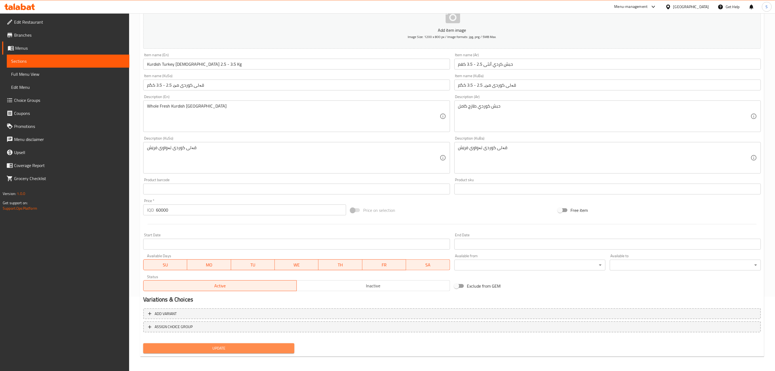
click at [240, 347] on span "Update" at bounding box center [219, 348] width 142 height 7
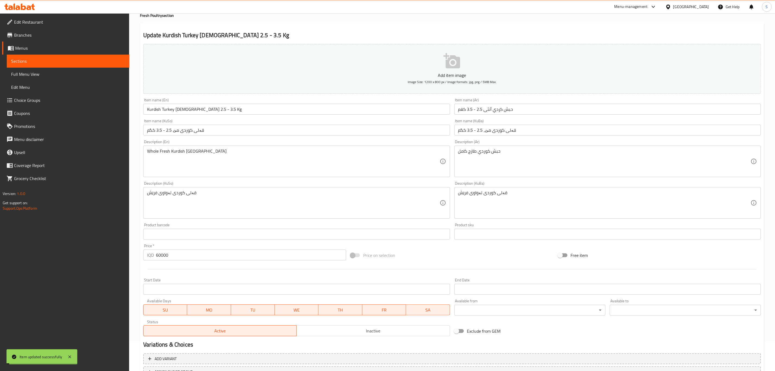
scroll to position [0, 0]
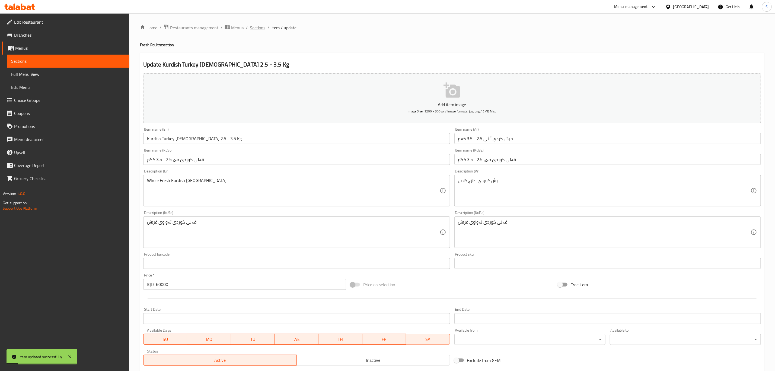
click at [257, 28] on span "Sections" at bounding box center [257, 27] width 15 height 7
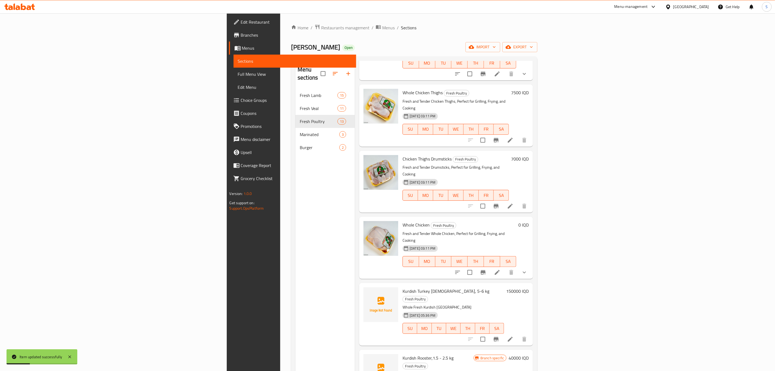
scroll to position [413, 0]
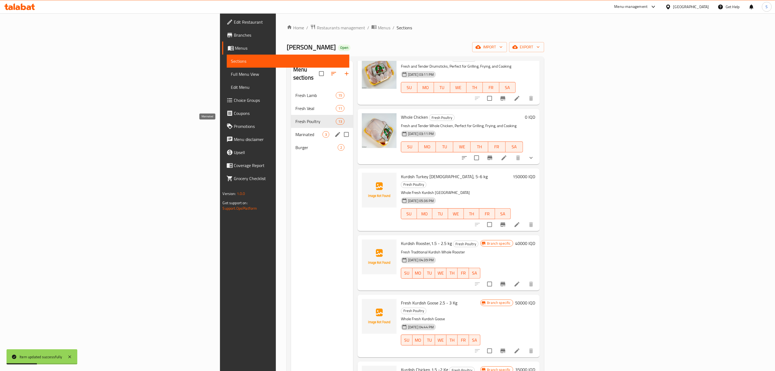
click at [296, 131] on span "Marinated" at bounding box center [309, 134] width 27 height 7
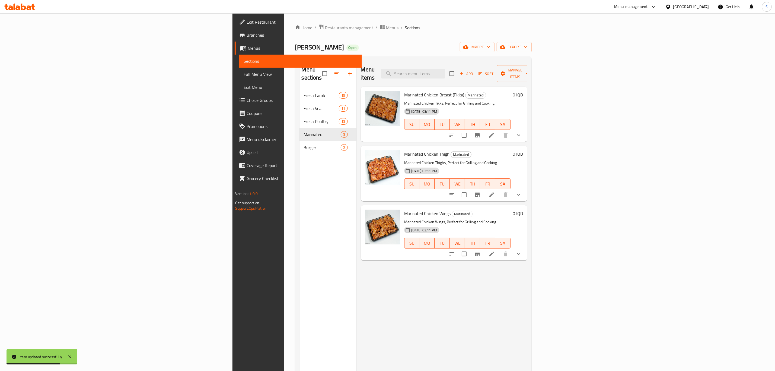
click at [499, 130] on li at bounding box center [491, 135] width 15 height 10
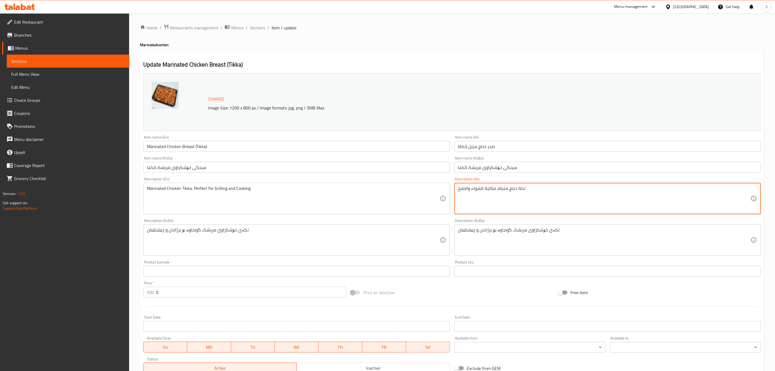
click at [463, 190] on textarea "تكة دجاج متبلة، مثالية للشواء والطبخ" at bounding box center [604, 199] width 293 height 26
type textarea "تكة دجاج متبلة، مثالية للشواء"
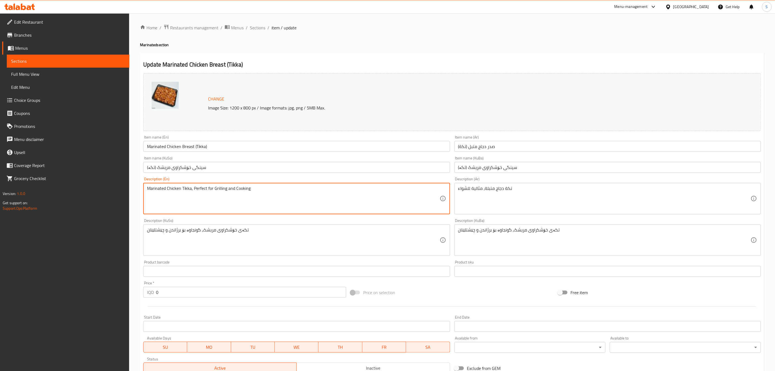
click at [239, 188] on textarea "Marinated Chicken Tikka, Perfect for Grilling and Cooking" at bounding box center [293, 199] width 293 height 26
type textarea "Marinated Chicken Tikka, Perfect for Grilling"
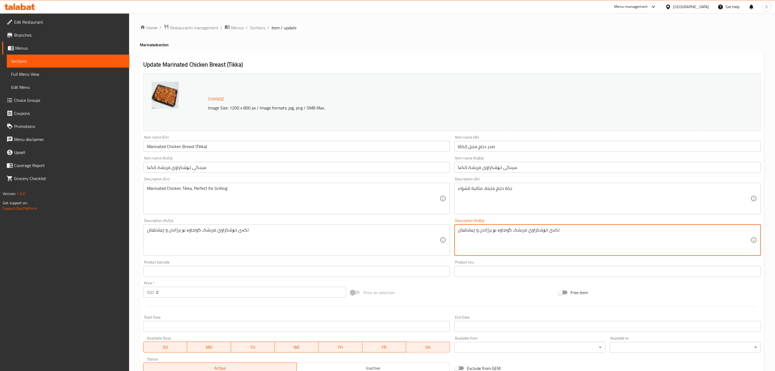
drag, startPoint x: 479, startPoint y: 231, endPoint x: 436, endPoint y: 230, distance: 43.2
type textarea "تکەی خۆشکراوی مریشک، گونجاوە بۆ برژاندن"
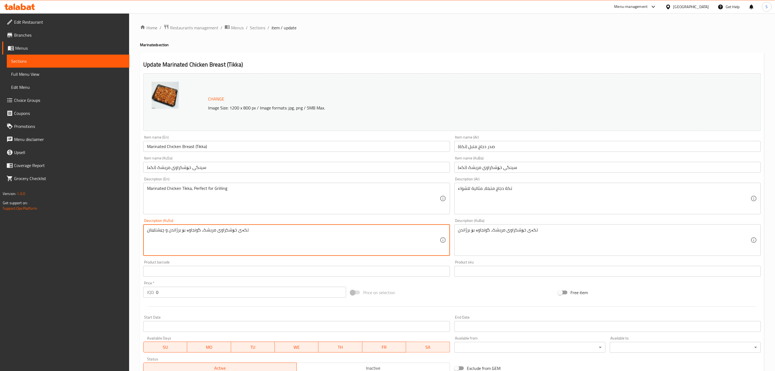
paste textarea
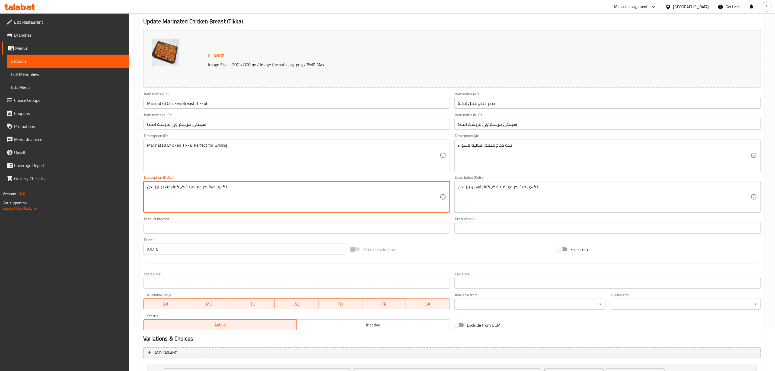
scroll to position [105, 0]
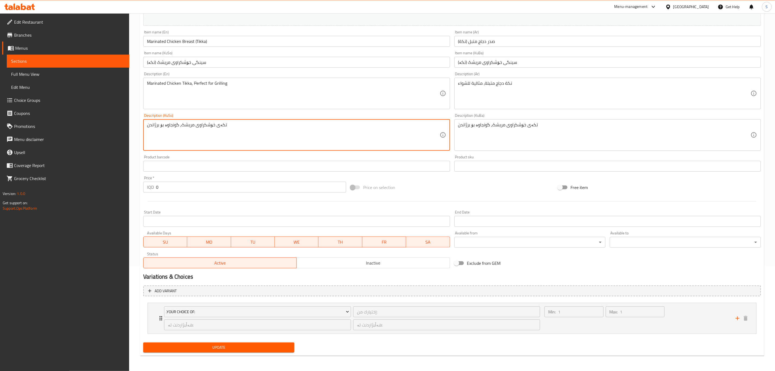
type textarea "تکەی خۆشکراوی مریشک، گونجاوە بۆ برژاندن"
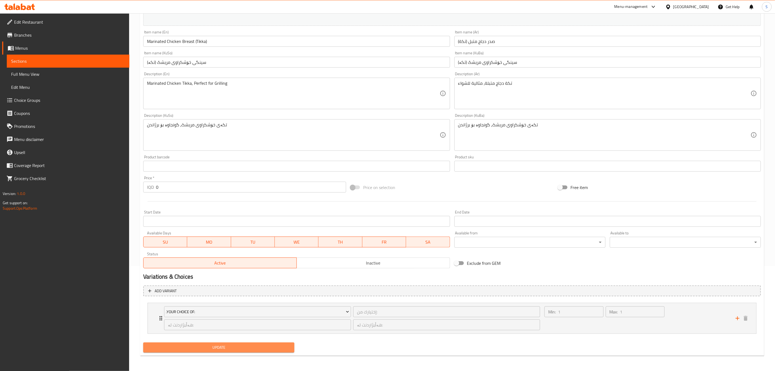
click at [271, 349] on span "Update" at bounding box center [219, 347] width 142 height 7
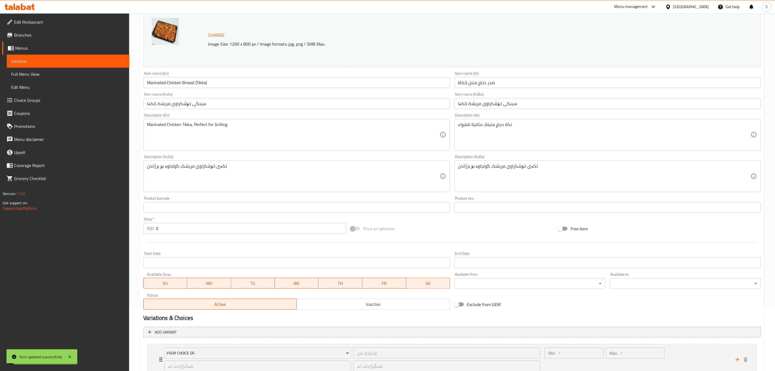
scroll to position [0, 0]
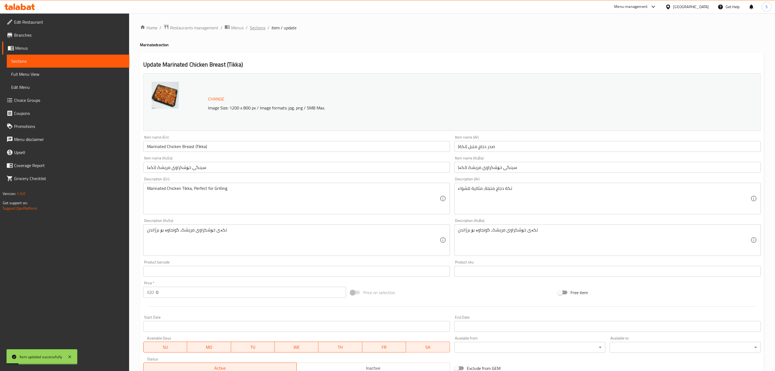
click at [261, 28] on span "Sections" at bounding box center [257, 27] width 15 height 7
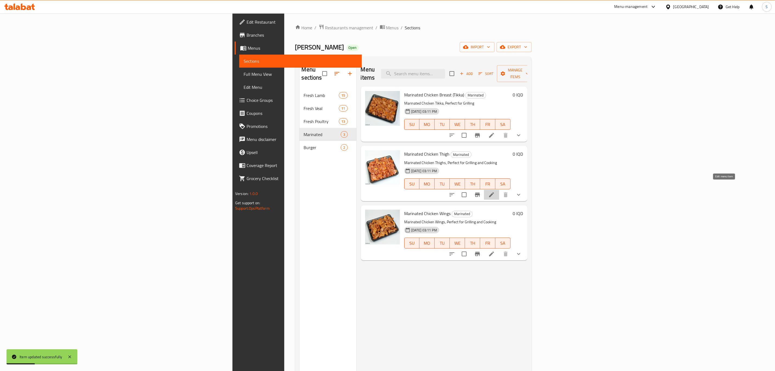
click at [495, 191] on icon at bounding box center [491, 194] width 7 height 7
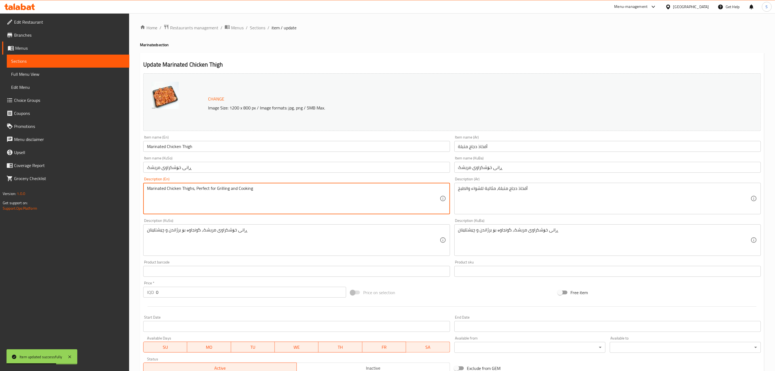
drag, startPoint x: 244, startPoint y: 187, endPoint x: 233, endPoint y: 190, distance: 12.1
click at [233, 190] on textarea "Marinated Chicken Thighs, Perfect for Grilling and Cooking" at bounding box center [293, 199] width 293 height 26
type textarea "Marinated Chicken Thighs, Perfect for Grilling"
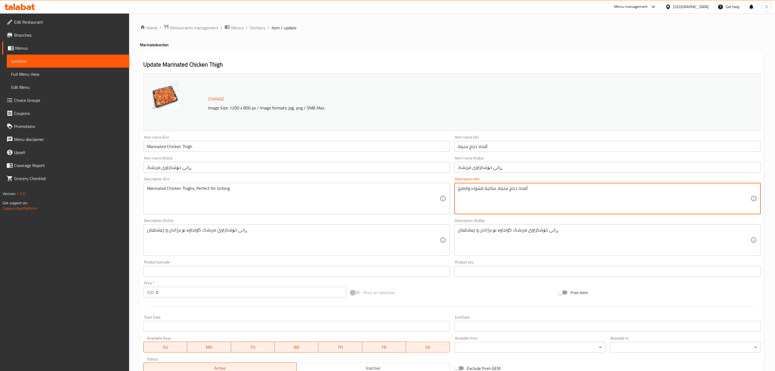
drag, startPoint x: 472, startPoint y: 188, endPoint x: 455, endPoint y: 188, distance: 16.3
click at [455, 188] on div "أفخاذ دجاج متبلة، مثالية للشواء والطبخ Description (Ar)" at bounding box center [608, 198] width 307 height 31
type textarea "أفخاذ دجاج متبلة، مثالية للشواء"
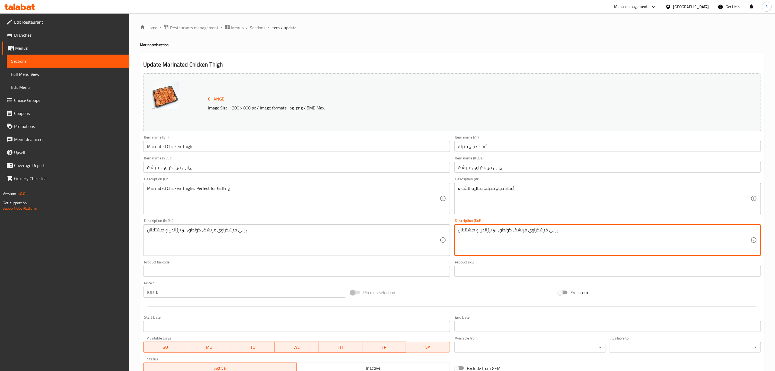
drag, startPoint x: 479, startPoint y: 230, endPoint x: 453, endPoint y: 234, distance: 27.2
type textarea "ڕانی خۆشکراوی مریشک، گونجاوە بۆ برژاندن"
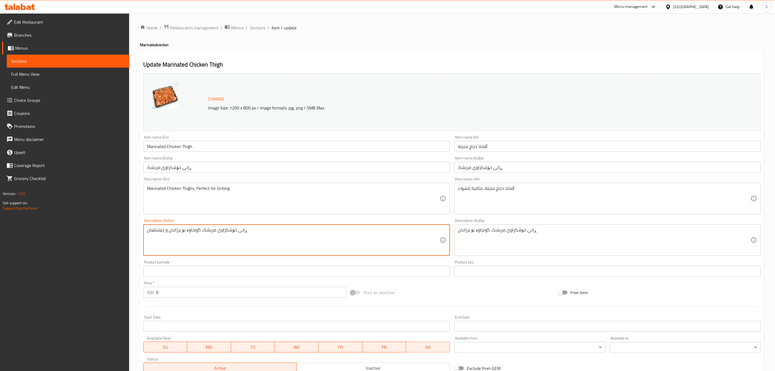
paste textarea
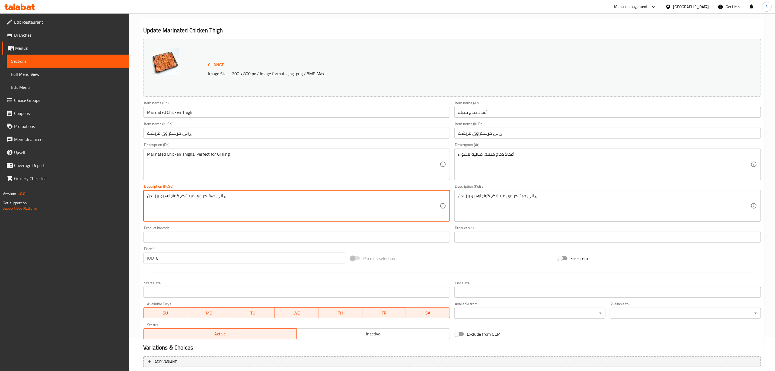
scroll to position [105, 0]
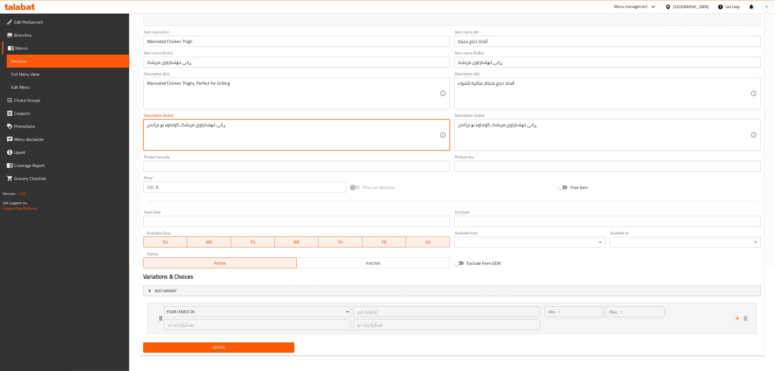
type textarea "ڕانی خۆشکراوی مریشک، گونجاوە بۆ برژاندن"
click at [242, 343] on button "Update" at bounding box center [218, 347] width 151 height 10
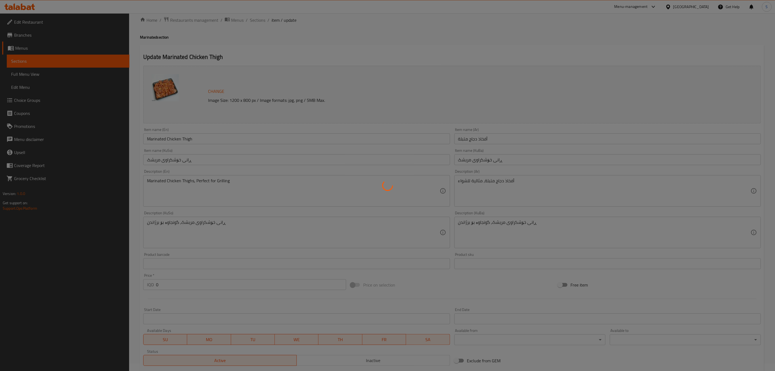
scroll to position [0, 0]
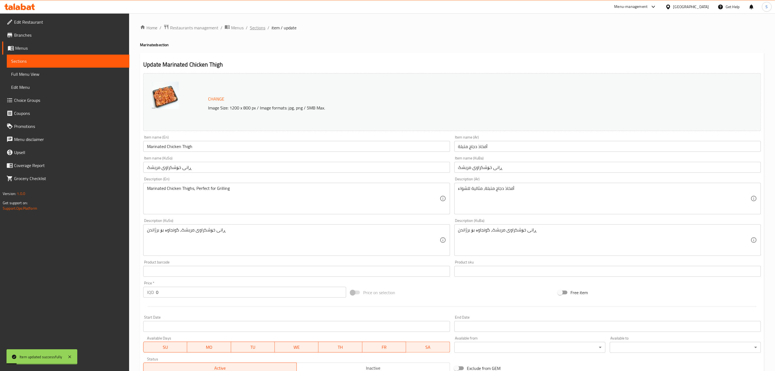
click at [255, 29] on span "Sections" at bounding box center [257, 27] width 15 height 7
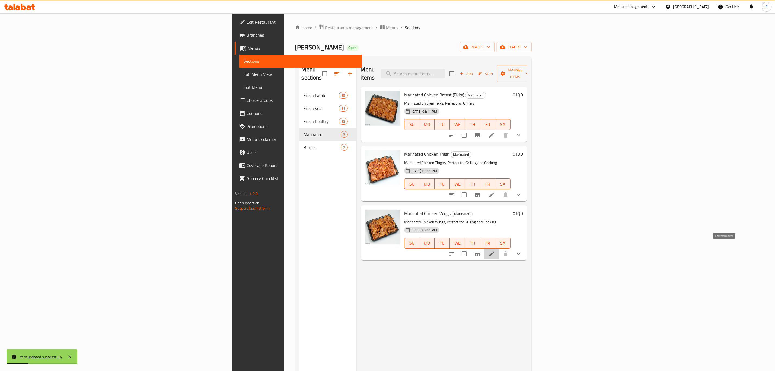
click at [495, 250] on icon at bounding box center [491, 253] width 7 height 7
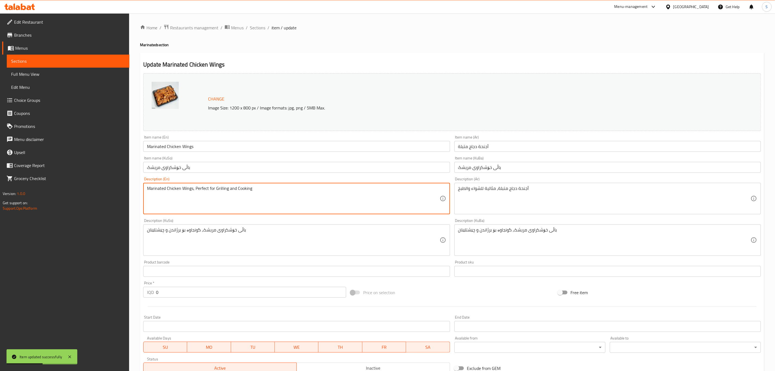
click at [244, 190] on textarea "Marinated Chicken Wings, Perfect for Grilling and Cooking" at bounding box center [293, 199] width 293 height 26
click at [245, 189] on textarea "Marinated Chicken Wings, Perfect for Grilling and Cooking" at bounding box center [293, 199] width 293 height 26
drag, startPoint x: 245, startPoint y: 189, endPoint x: 231, endPoint y: 188, distance: 14.4
click at [231, 188] on textarea "Marinated Chicken Wings, Perfect for Grilling and Cooking" at bounding box center [293, 199] width 293 height 26
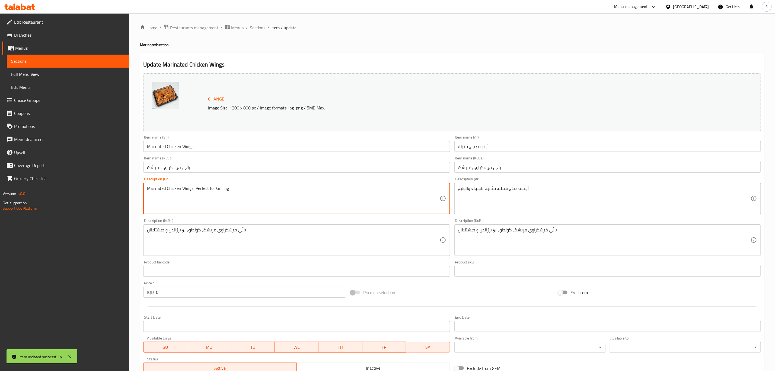
type textarea "Marinated Chicken Wings, Perfect for Grilling"
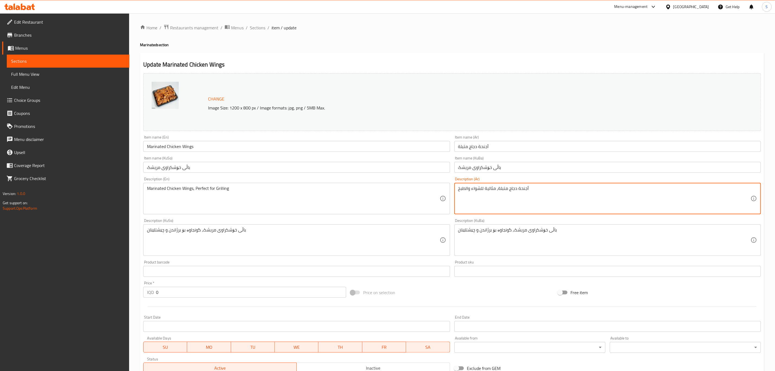
drag, startPoint x: 472, startPoint y: 190, endPoint x: 453, endPoint y: 190, distance: 18.7
type textarea "أجنحة دجاج متبلة، مثالية للشواء"
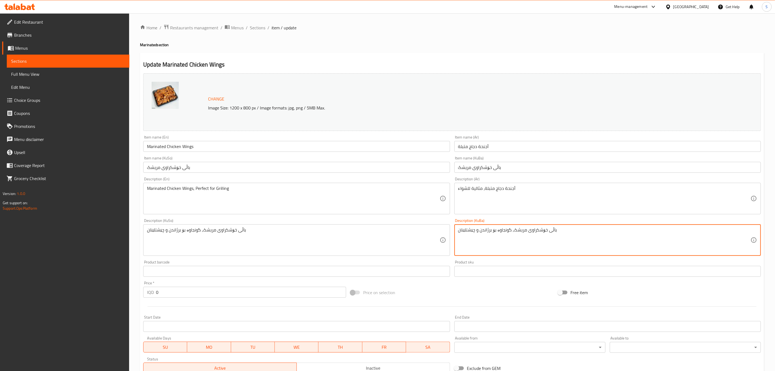
drag, startPoint x: 479, startPoint y: 230, endPoint x: 446, endPoint y: 229, distance: 32.9
type textarea "باڵی خۆشکراوی مریشک، گونجاوە بۆ برژاندن"
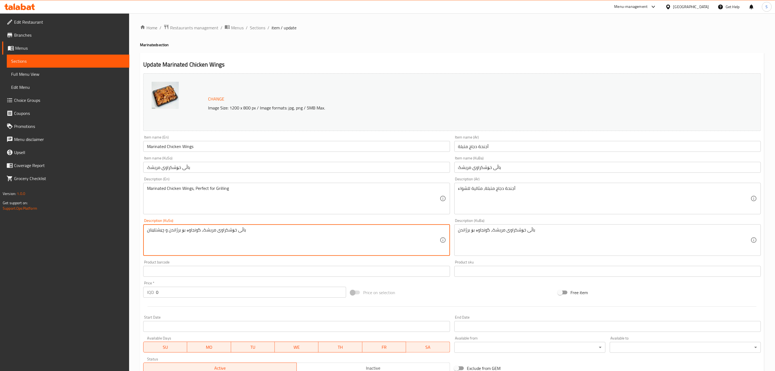
paste textarea
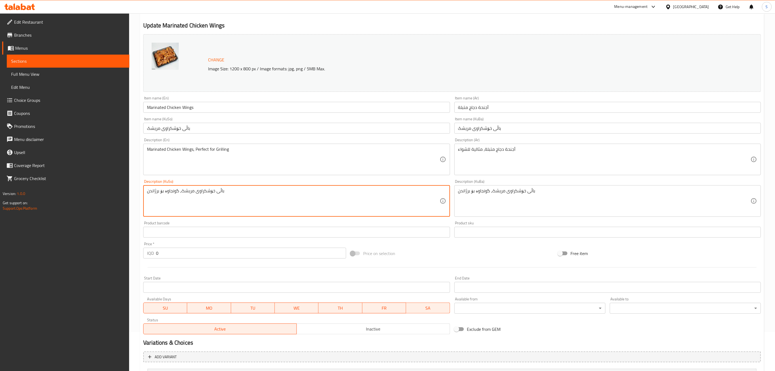
scroll to position [105, 0]
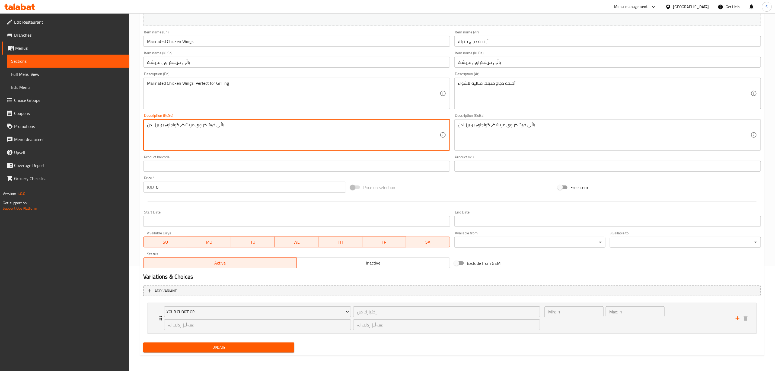
type textarea "باڵی خۆشکراوی مریشک، گونجاوە بۆ برژاندن"
click at [245, 344] on span "Update" at bounding box center [219, 347] width 142 height 7
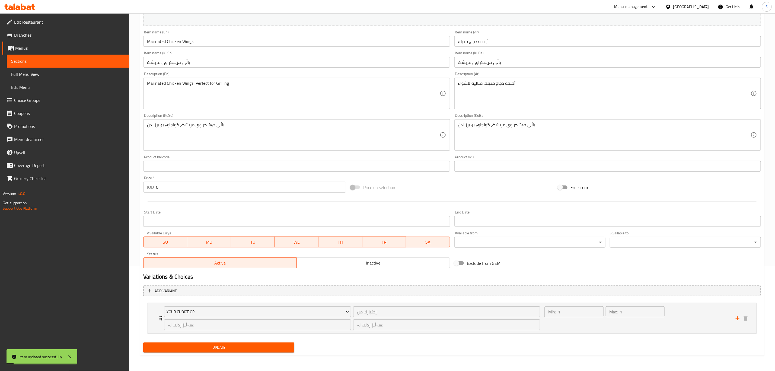
scroll to position [0, 0]
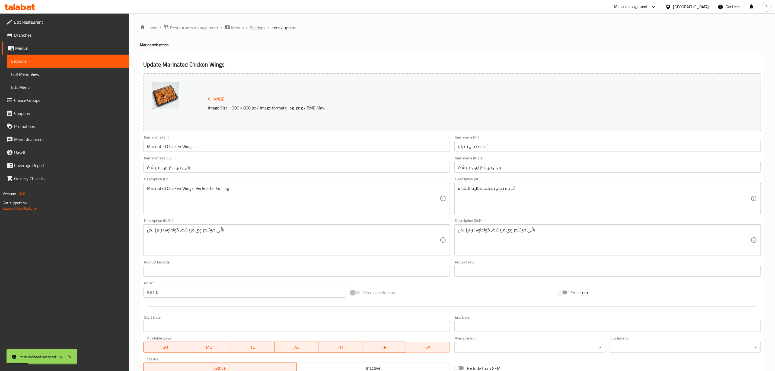
click at [257, 26] on span "Sections" at bounding box center [257, 27] width 15 height 7
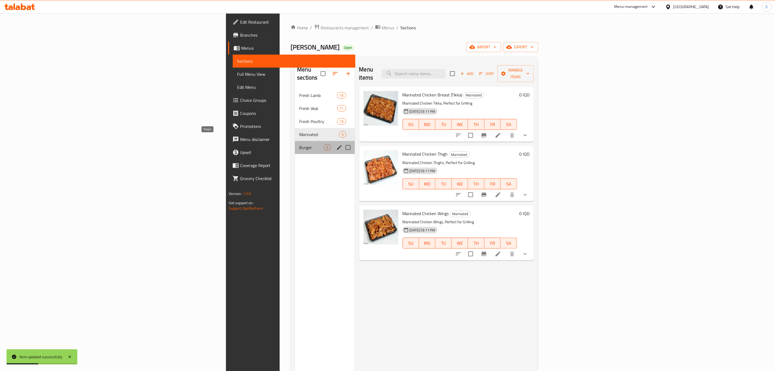
click at [299, 144] on span "Burger" at bounding box center [311, 147] width 25 height 7
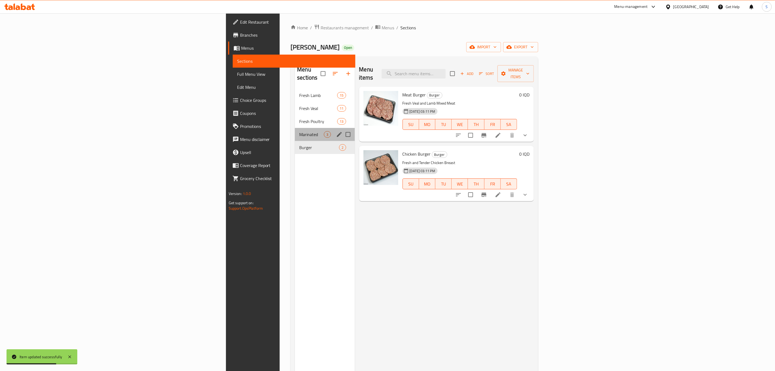
click at [295, 128] on div "Marinated 3" at bounding box center [325, 134] width 60 height 13
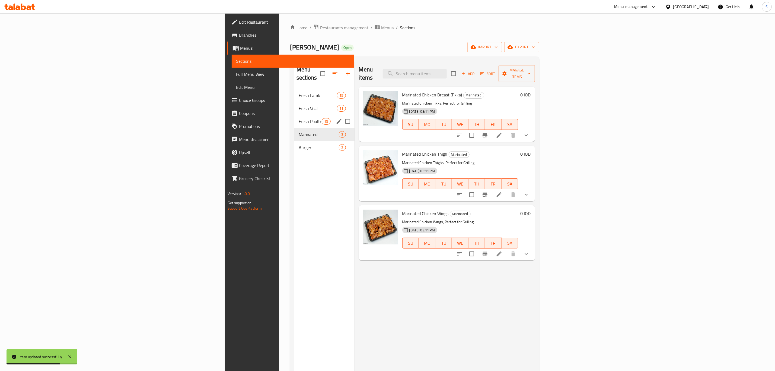
click at [294, 115] on div "Fresh Poultry 13" at bounding box center [324, 121] width 60 height 13
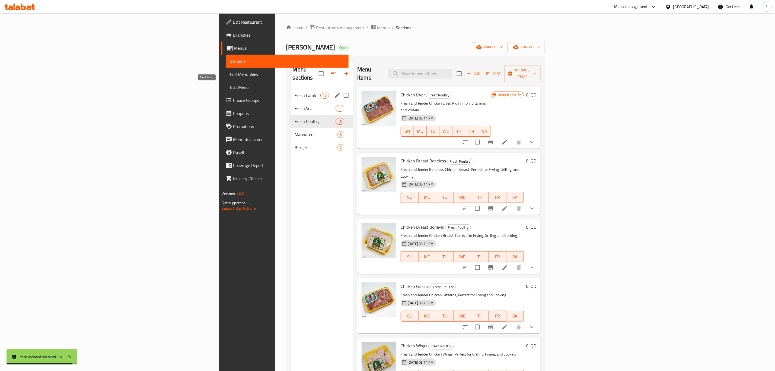
click at [295, 92] on span "Fresh Lamb" at bounding box center [308, 95] width 26 height 7
